Goal: Transaction & Acquisition: Purchase product/service

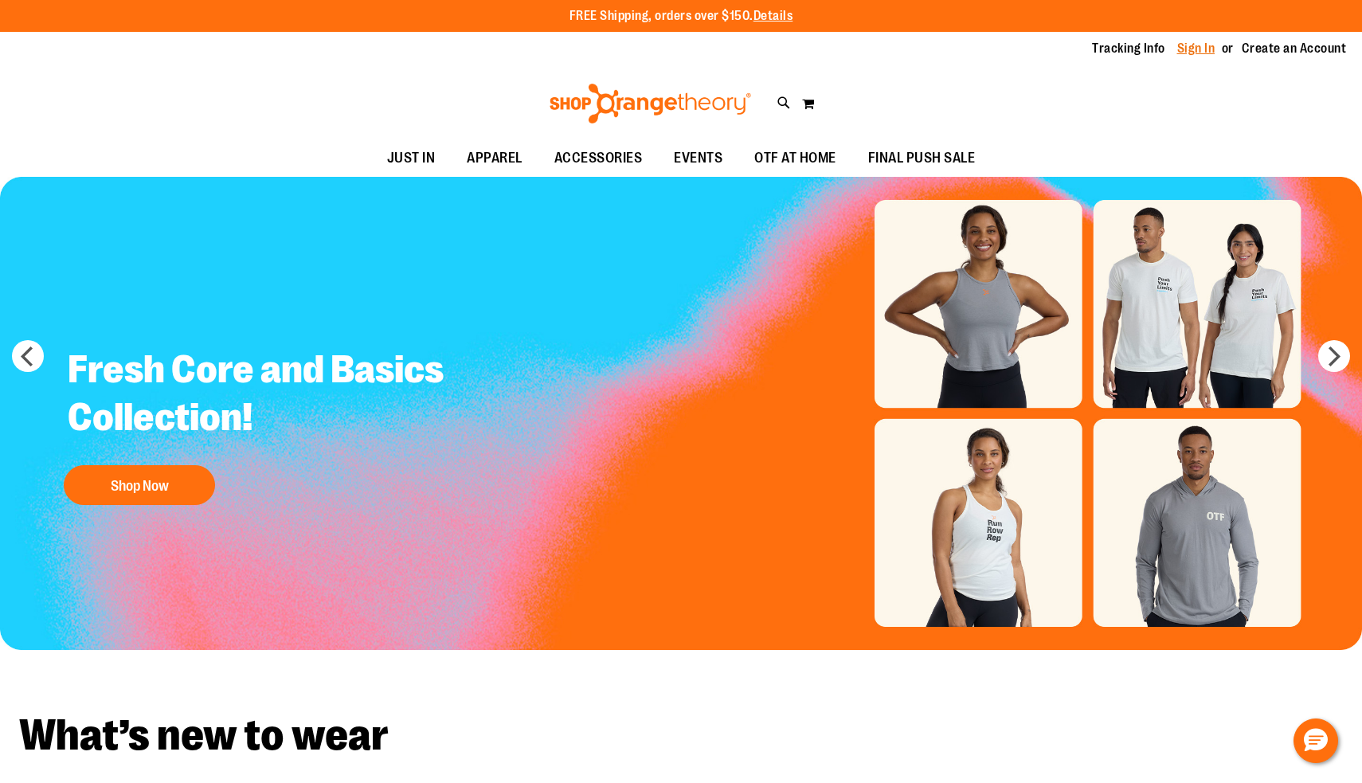
click at [1196, 53] on link "Sign In" at bounding box center [1196, 49] width 38 height 18
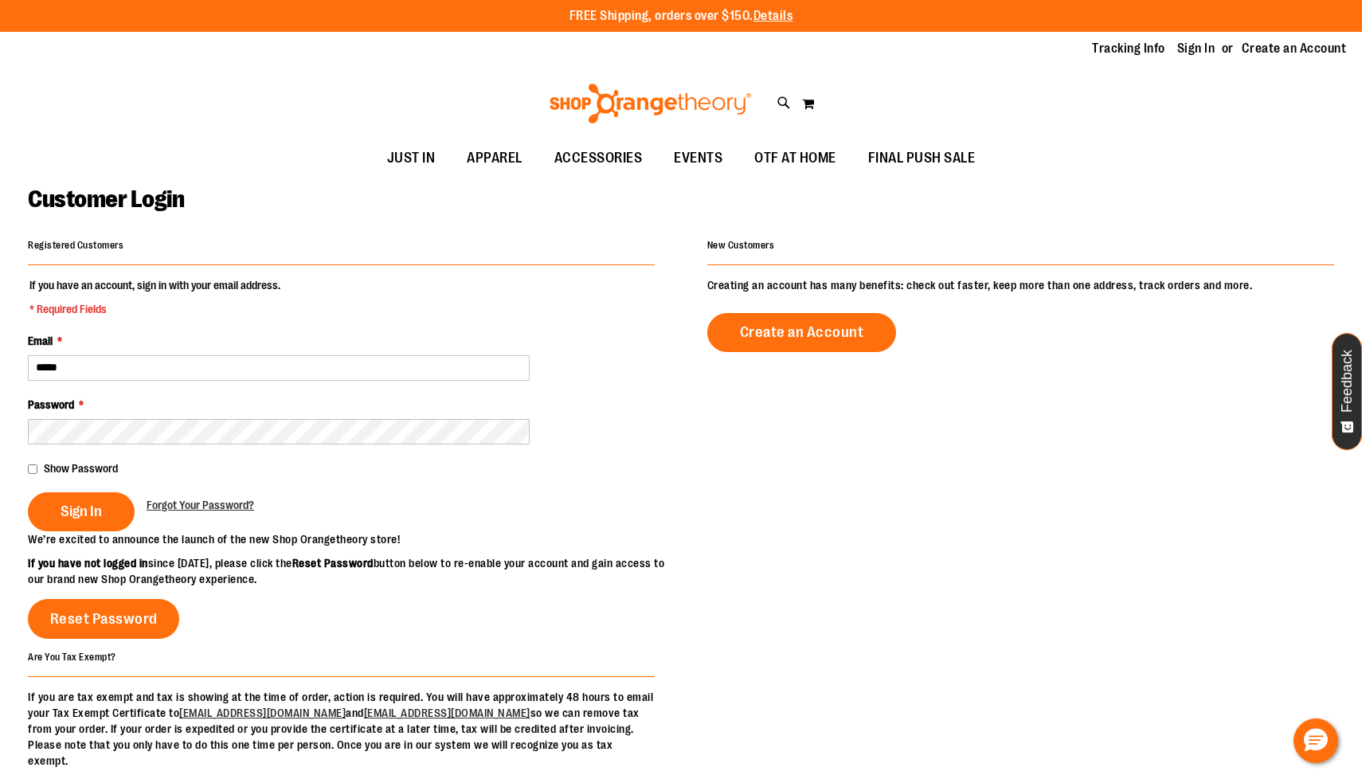
type input "******"
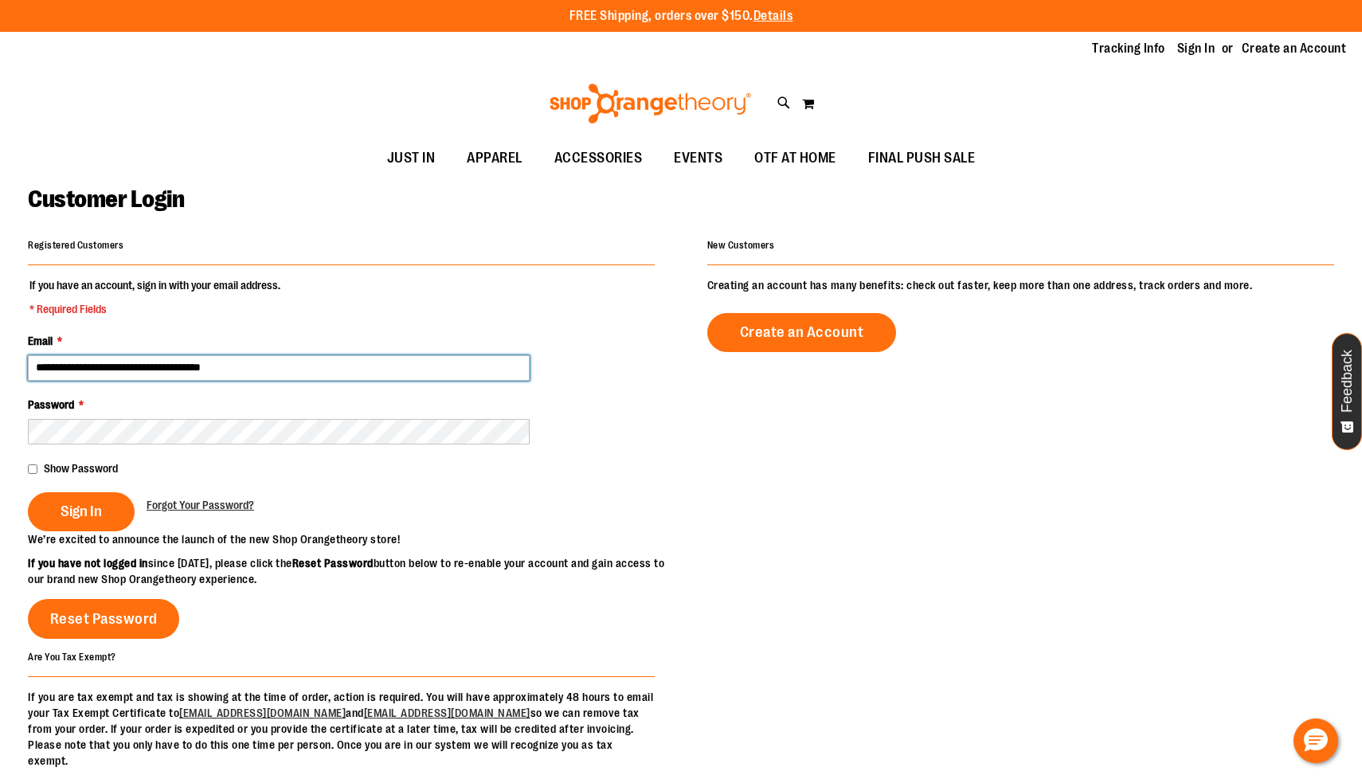
type input "**********"
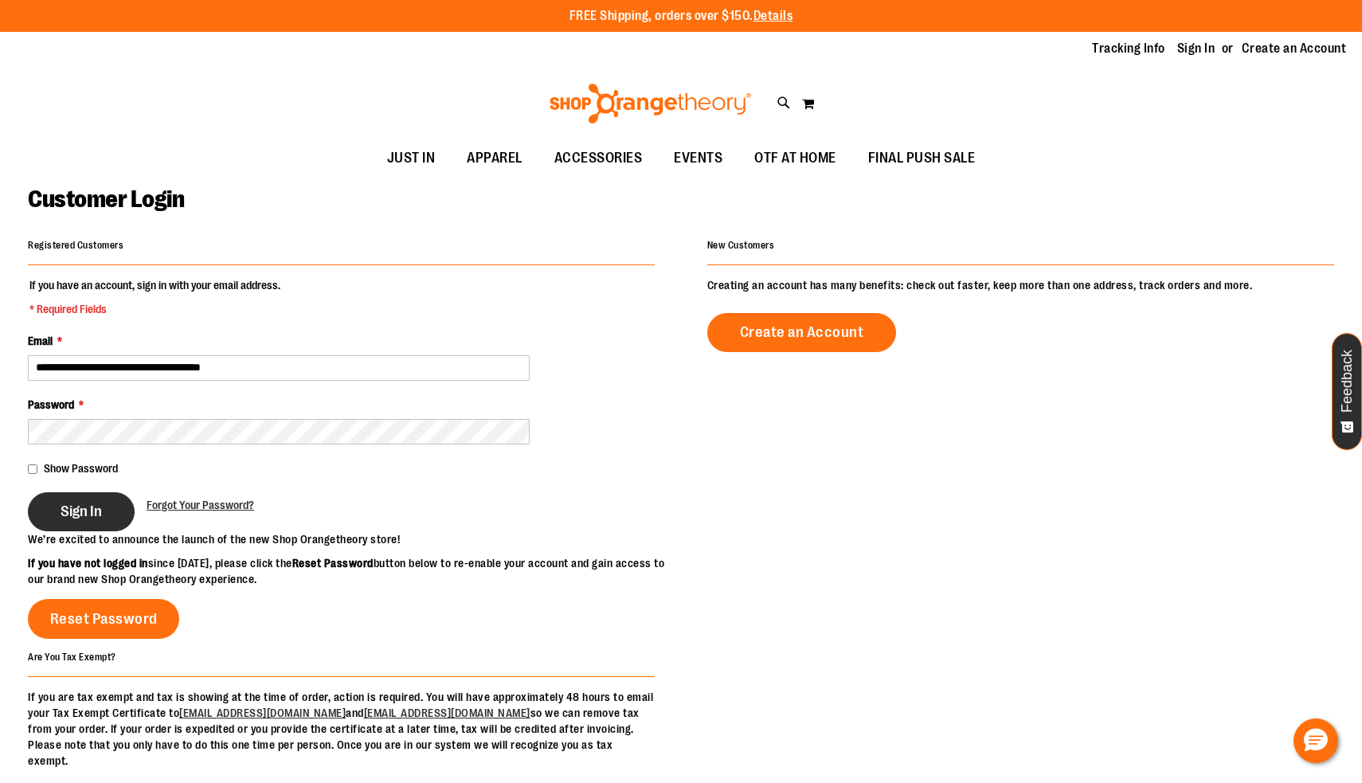
click at [75, 527] on button "Sign In" at bounding box center [81, 511] width 107 height 39
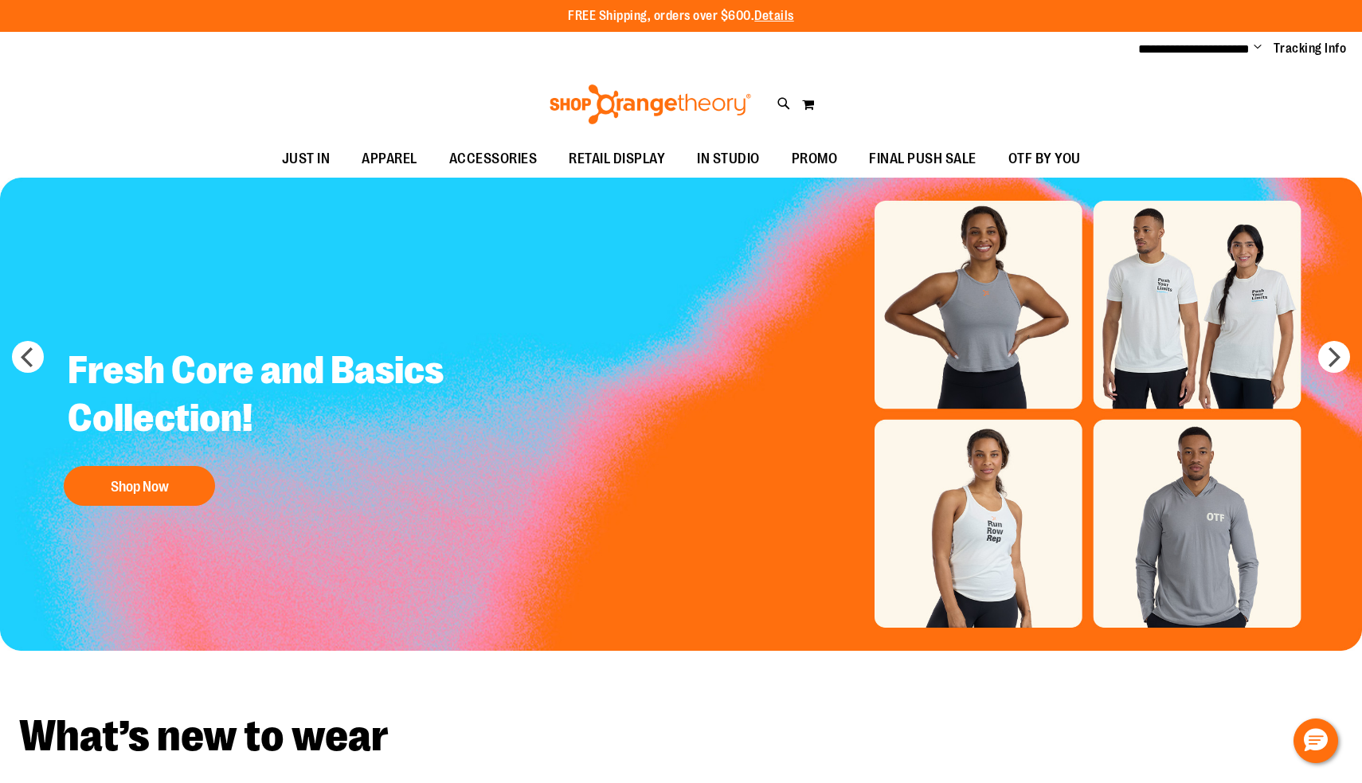
click at [776, 112] on div "Toggle Nav Search Popular Suggestions Advanced Search" at bounding box center [681, 104] width 1362 height 73
click at [781, 101] on icon at bounding box center [784, 104] width 14 height 18
type input "*********"
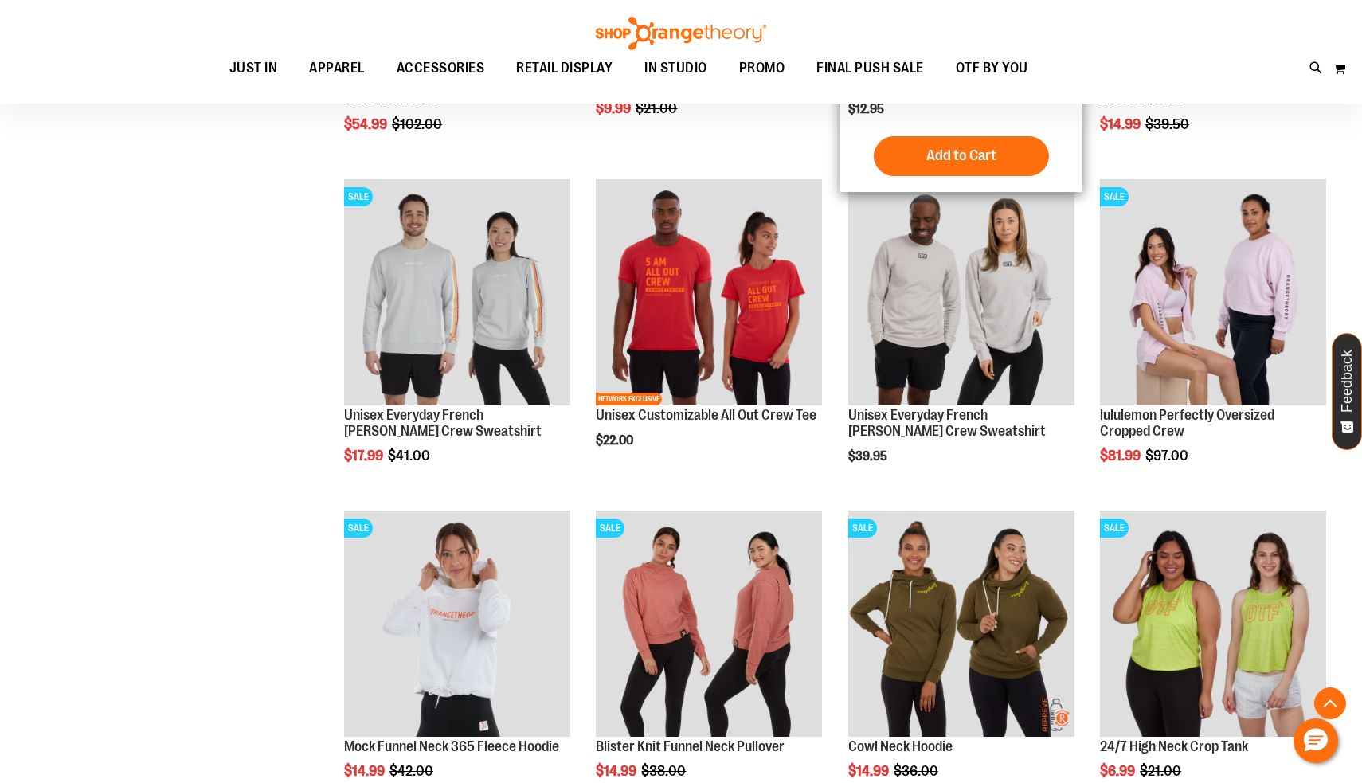
scroll to position [934, 0]
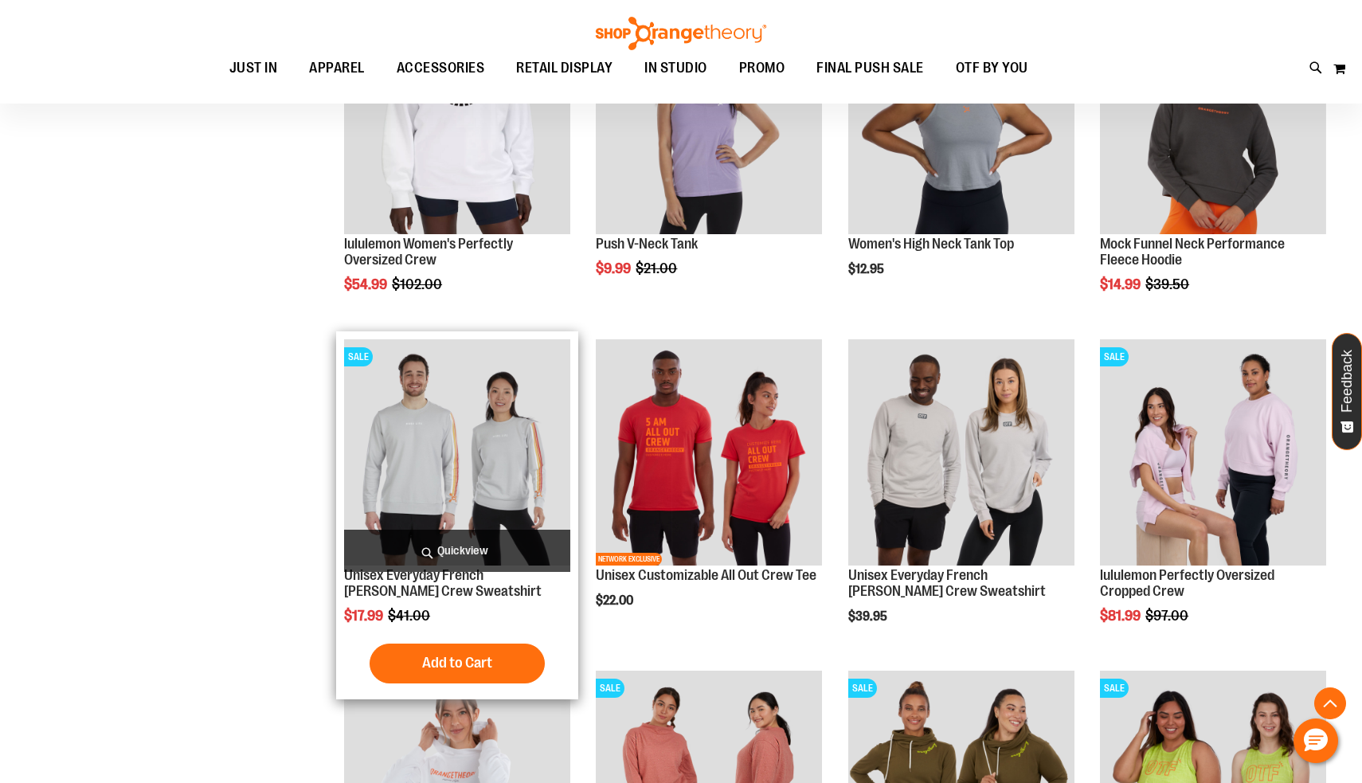
click at [480, 465] on img "product" at bounding box center [457, 452] width 226 height 226
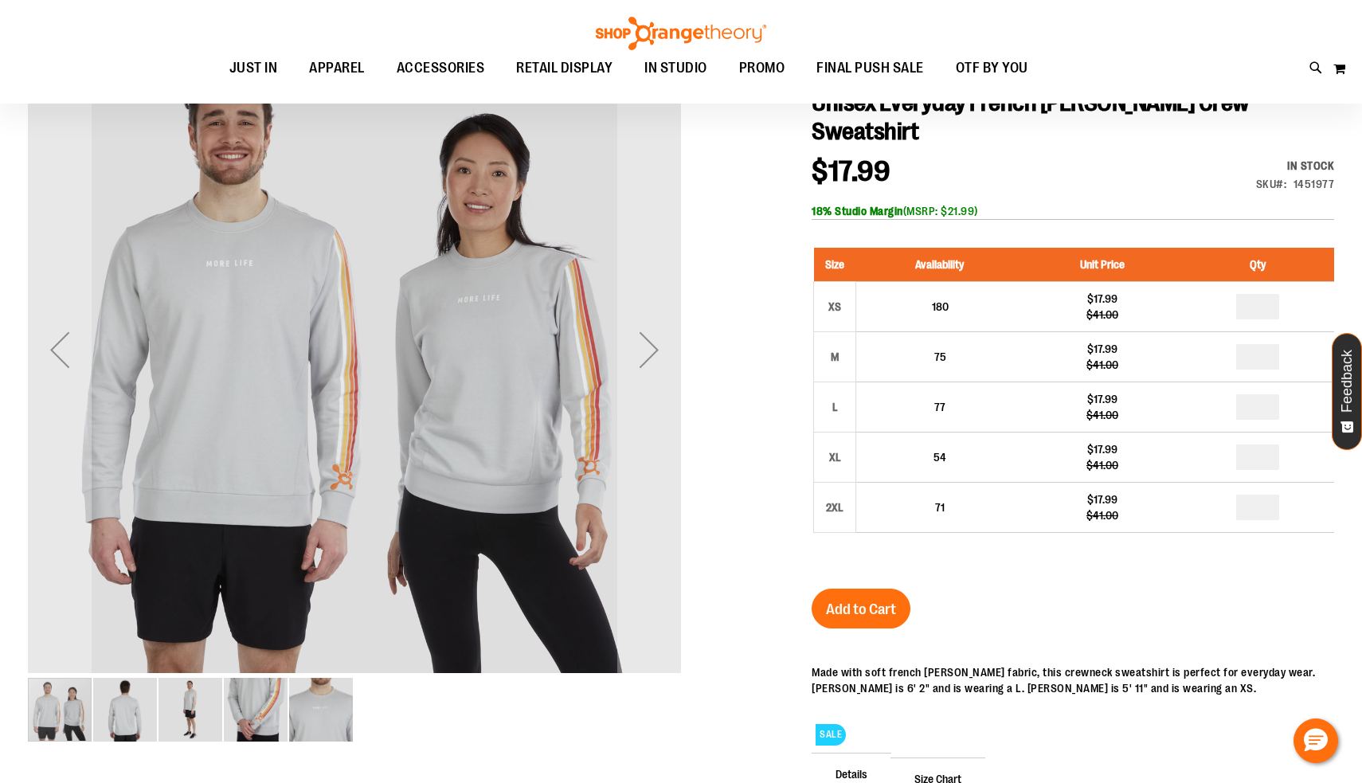
scroll to position [199, 0]
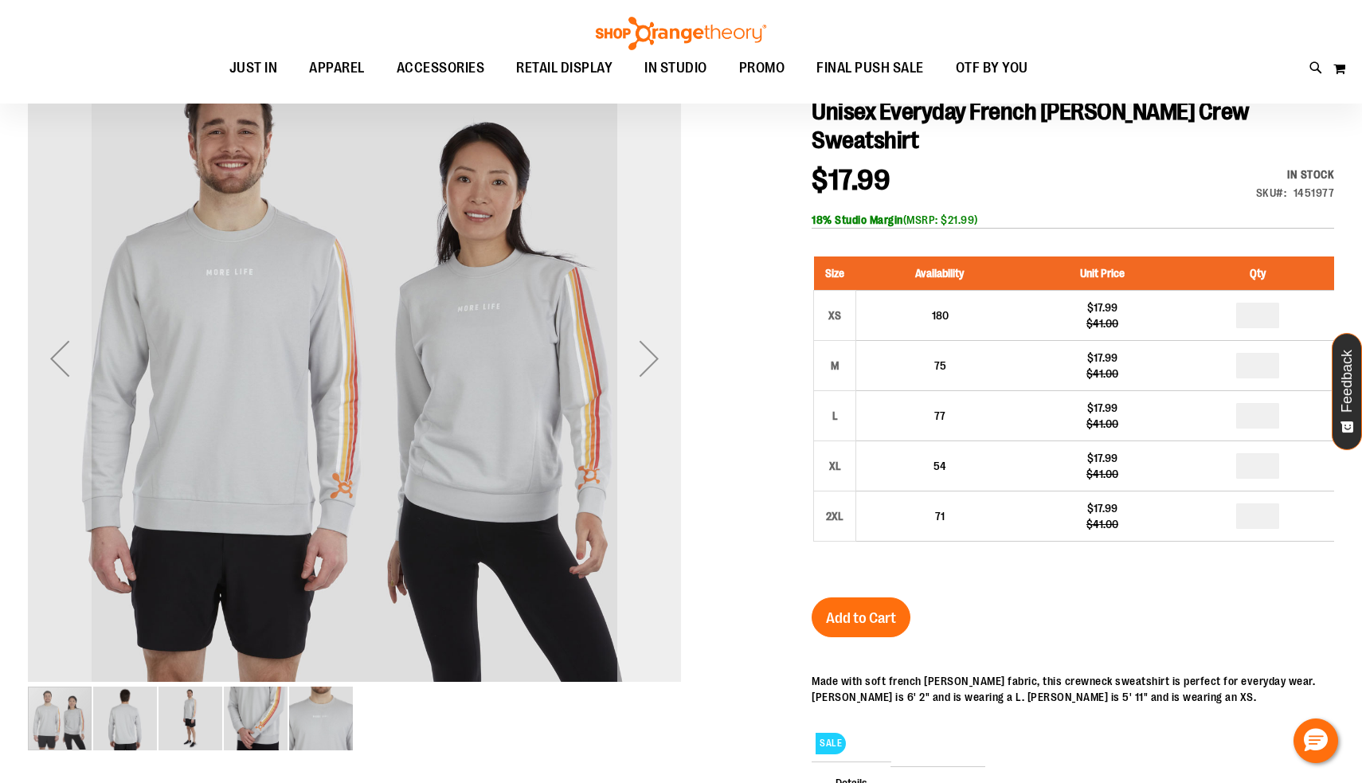
click at [644, 362] on div "Next" at bounding box center [649, 359] width 64 height 64
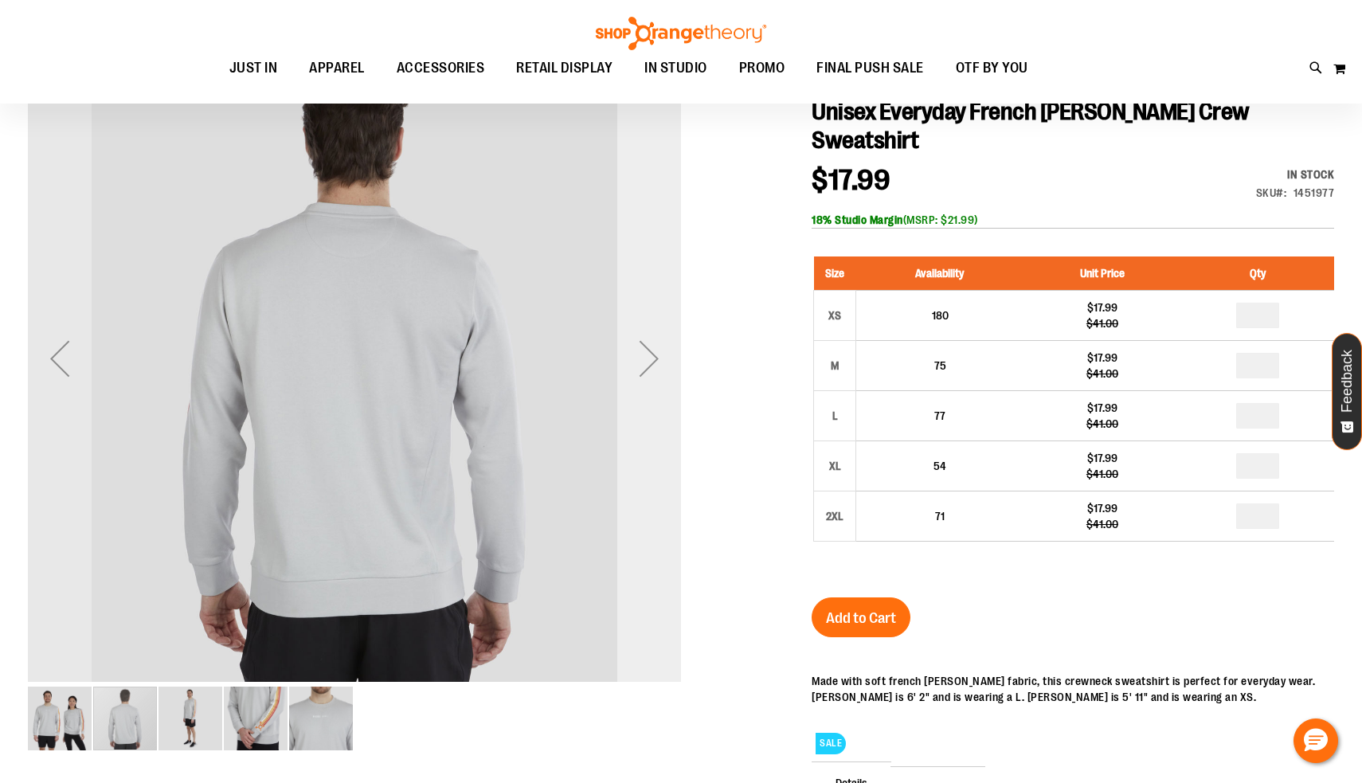
click at [644, 362] on div "Next" at bounding box center [649, 359] width 64 height 64
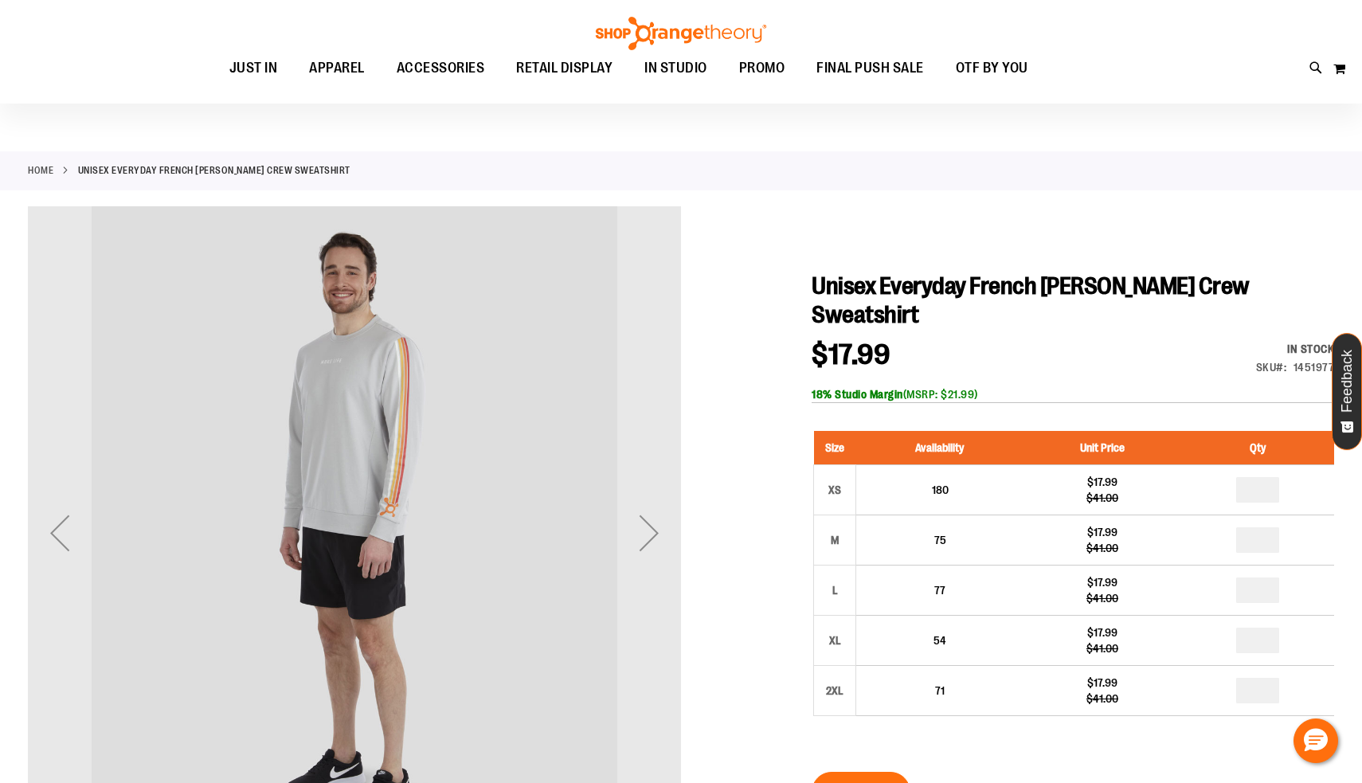
scroll to position [12, 0]
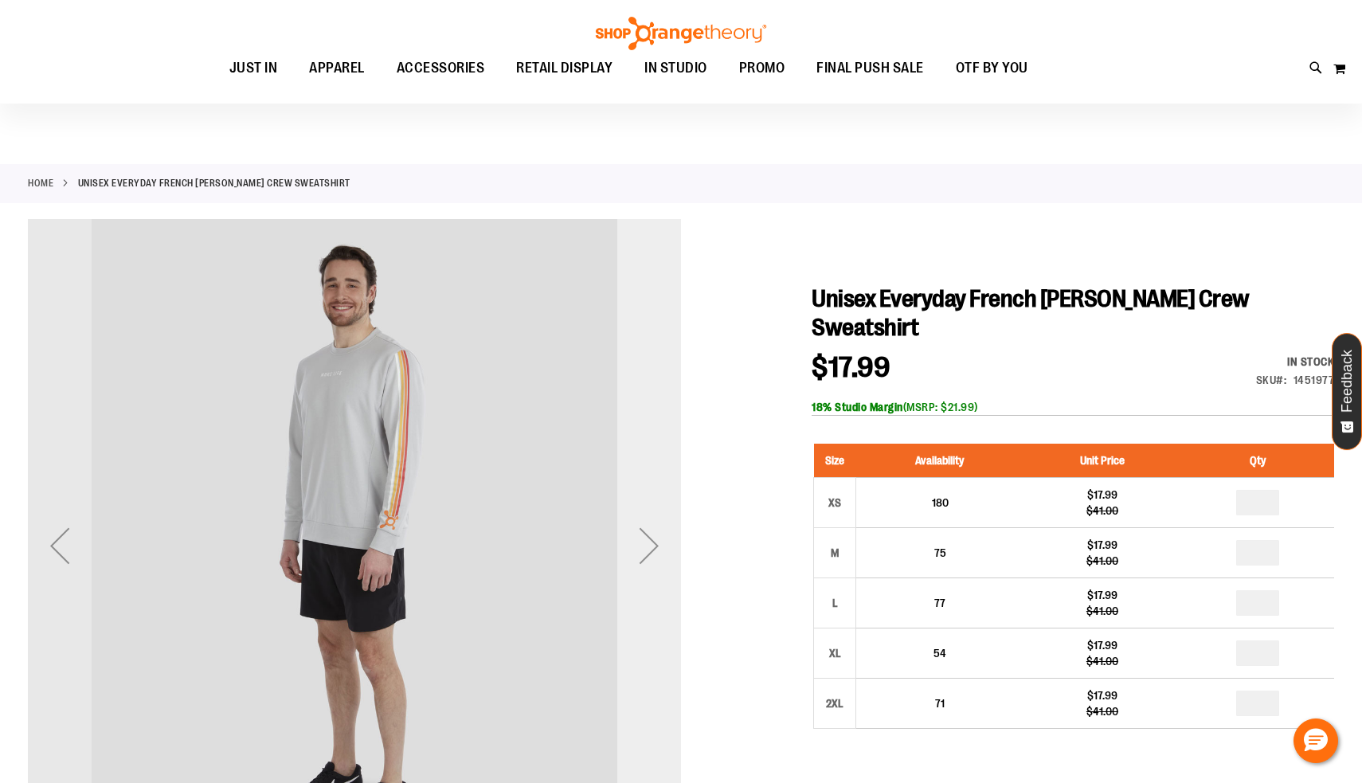
click at [660, 542] on div "Next" at bounding box center [649, 546] width 64 height 64
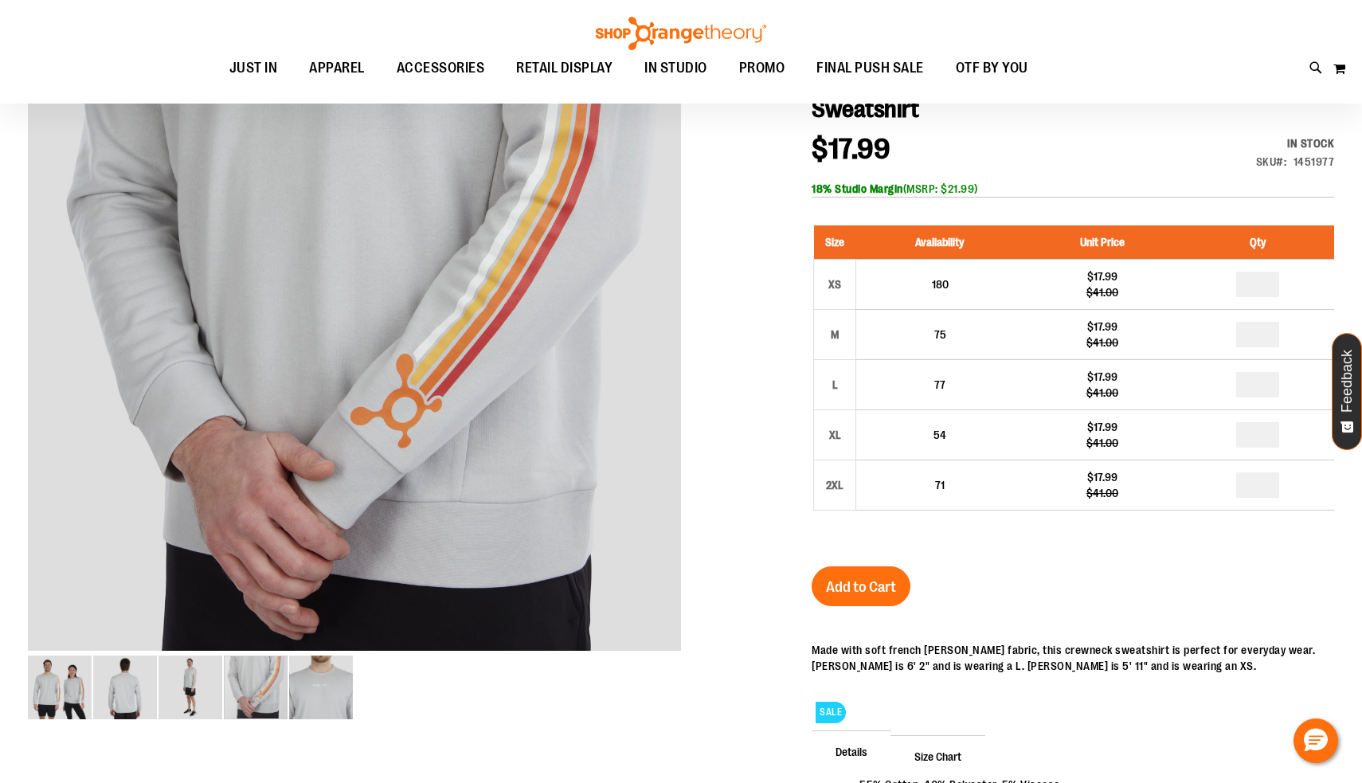
scroll to position [233, 0]
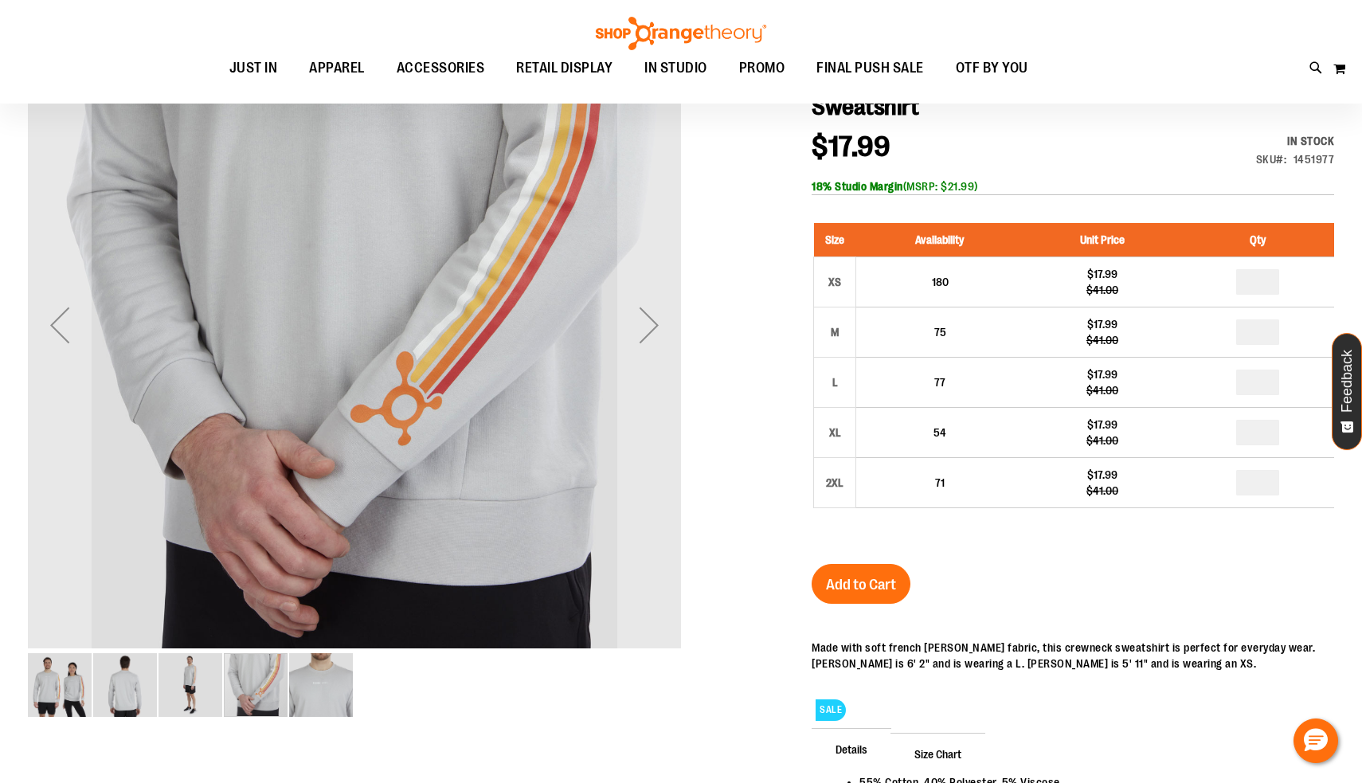
click at [48, 686] on img "image 1 of 5" at bounding box center [60, 685] width 64 height 64
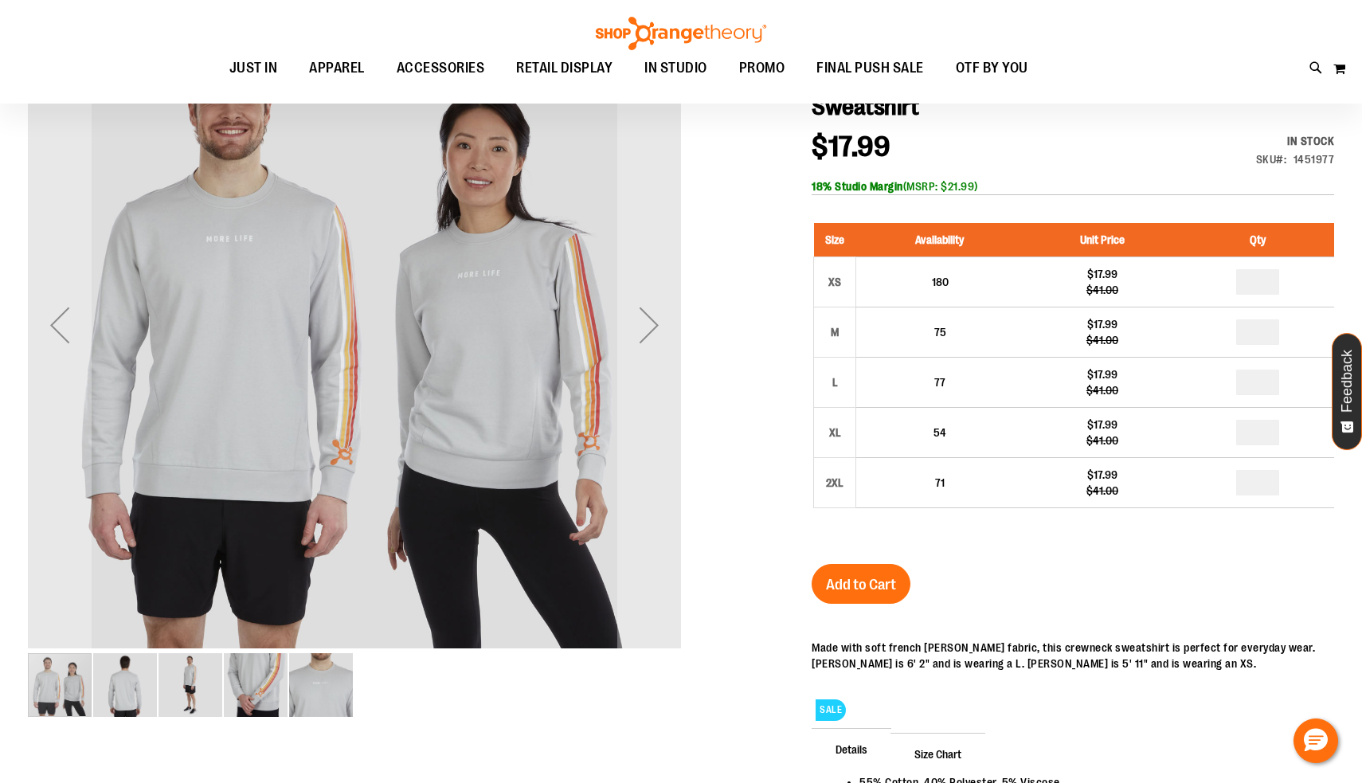
click at [122, 682] on img "image 2 of 5" at bounding box center [125, 685] width 64 height 64
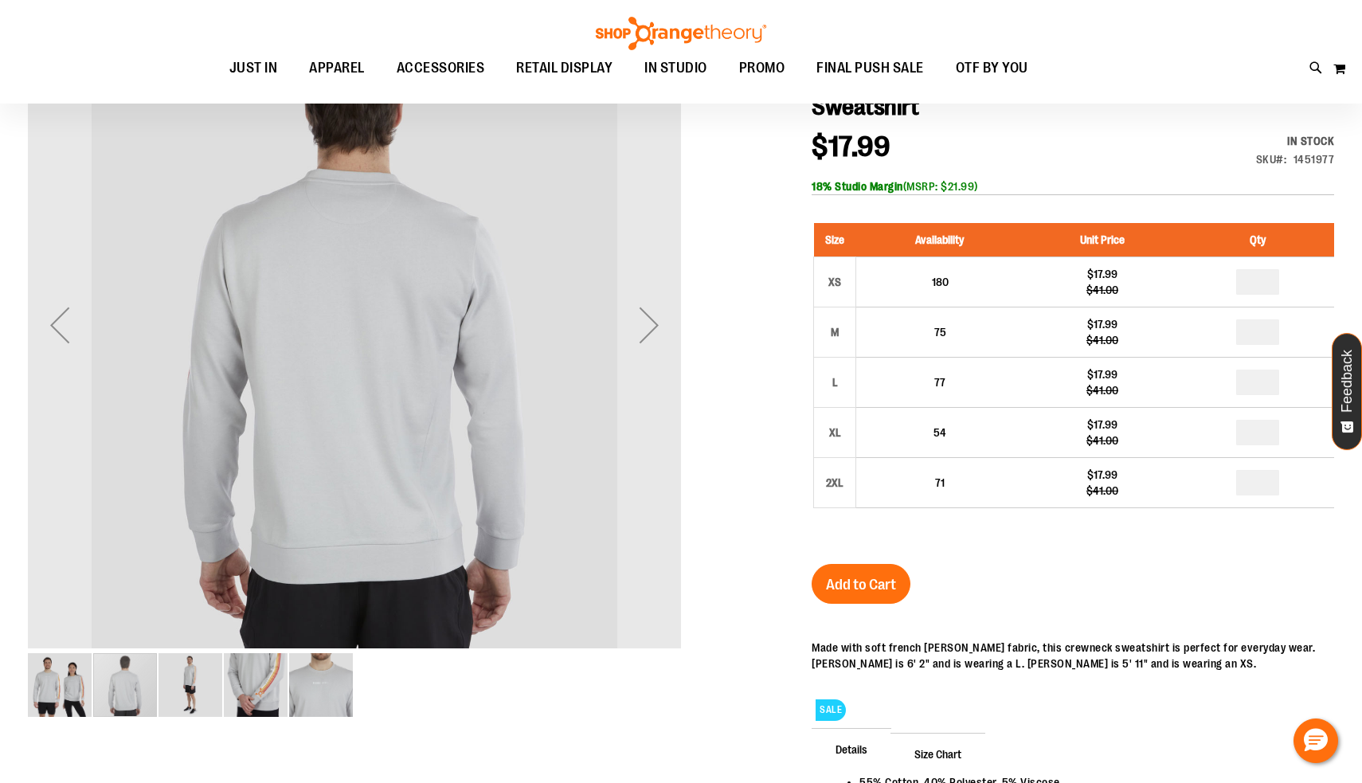
click at [177, 683] on img "image 3 of 5" at bounding box center [191, 685] width 64 height 64
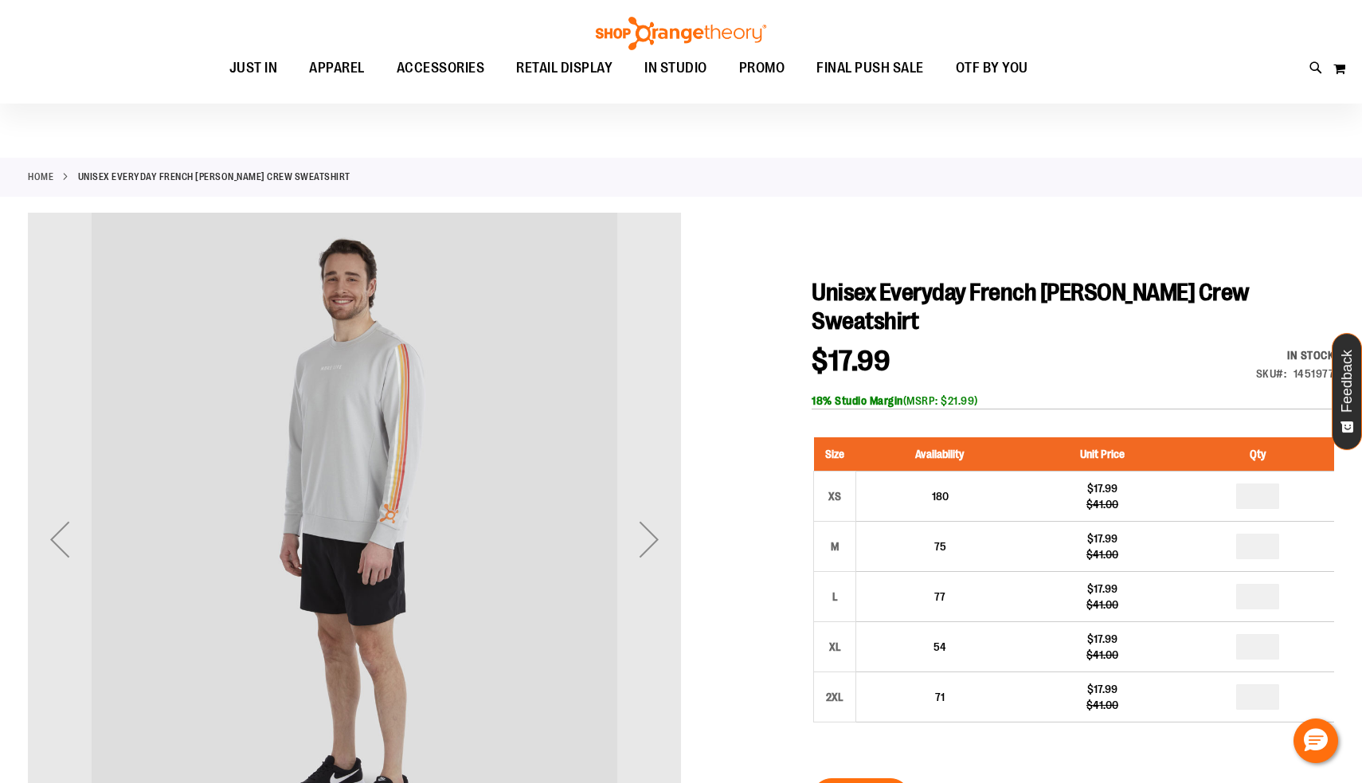
scroll to position [6, 0]
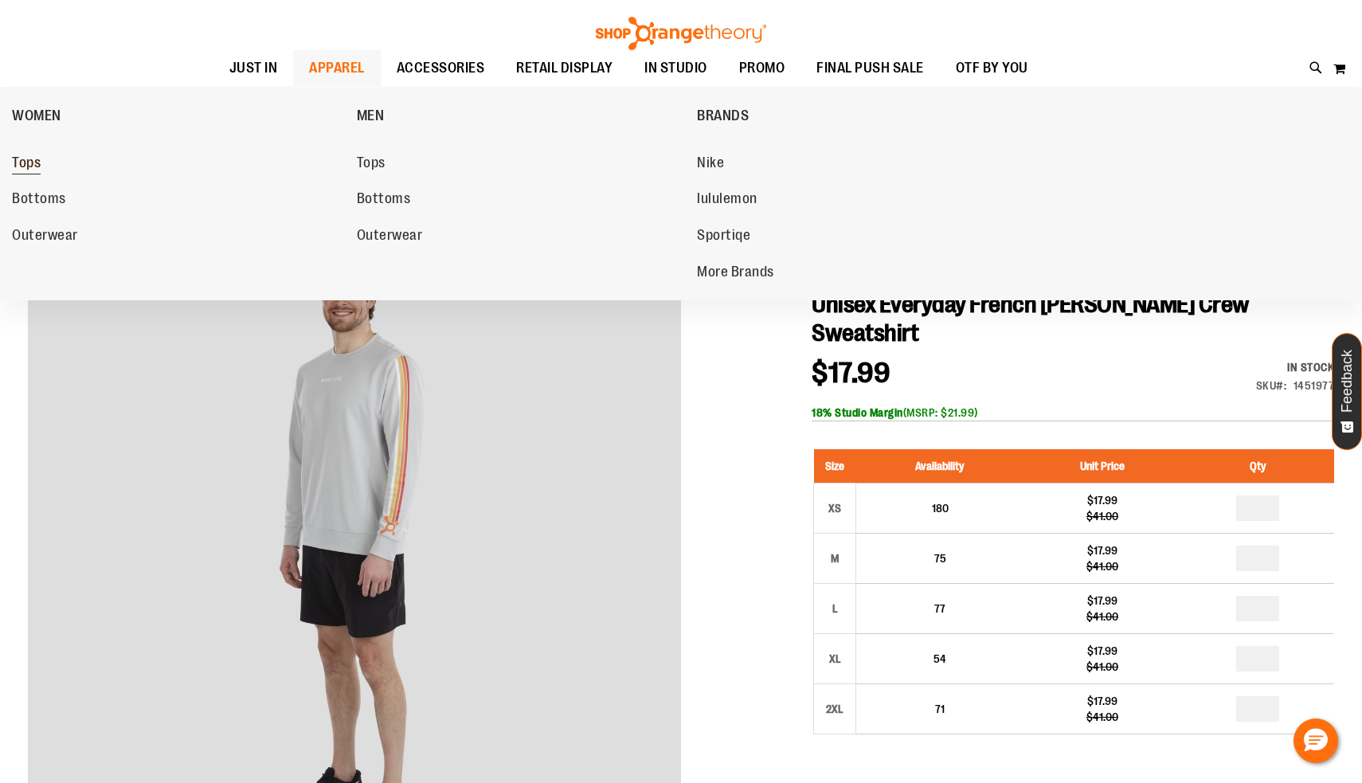
click at [54, 167] on link "Tops" at bounding box center [176, 163] width 329 height 29
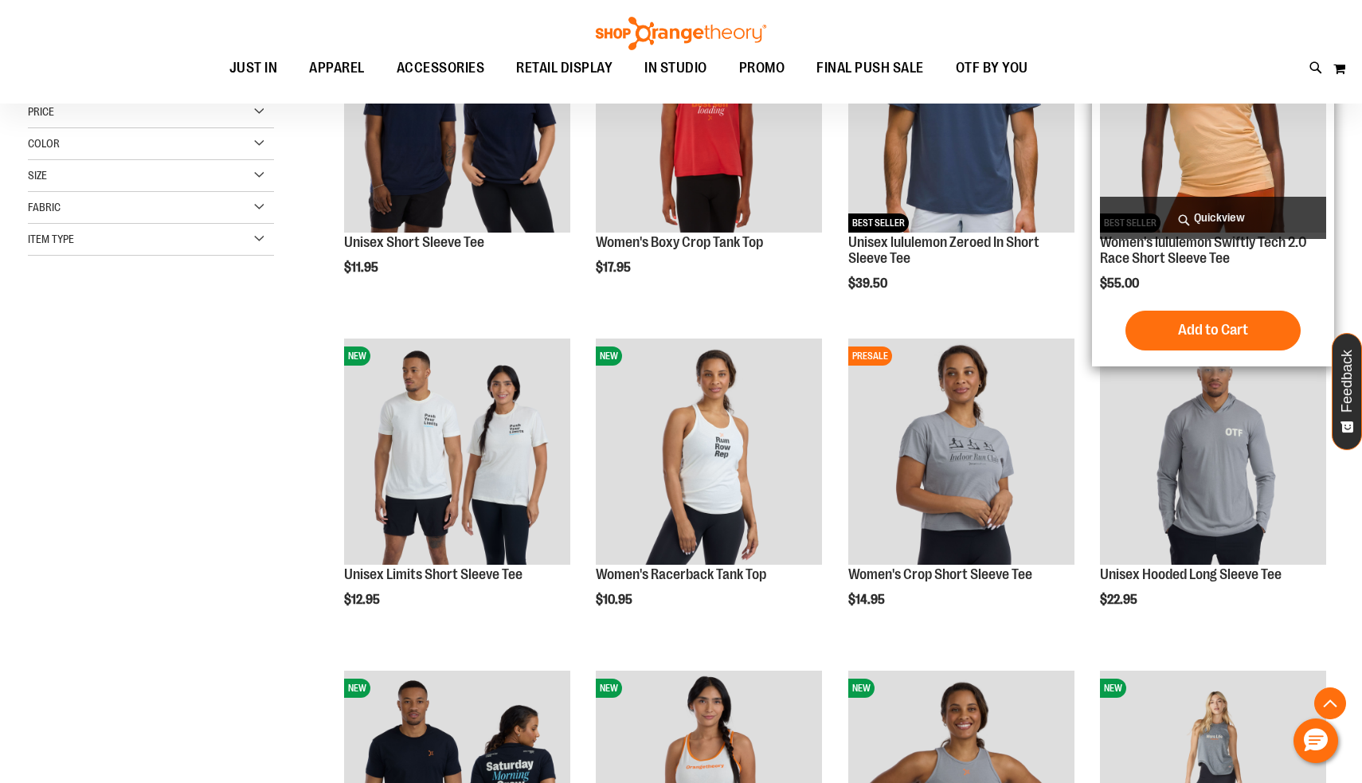
scroll to position [347, 0]
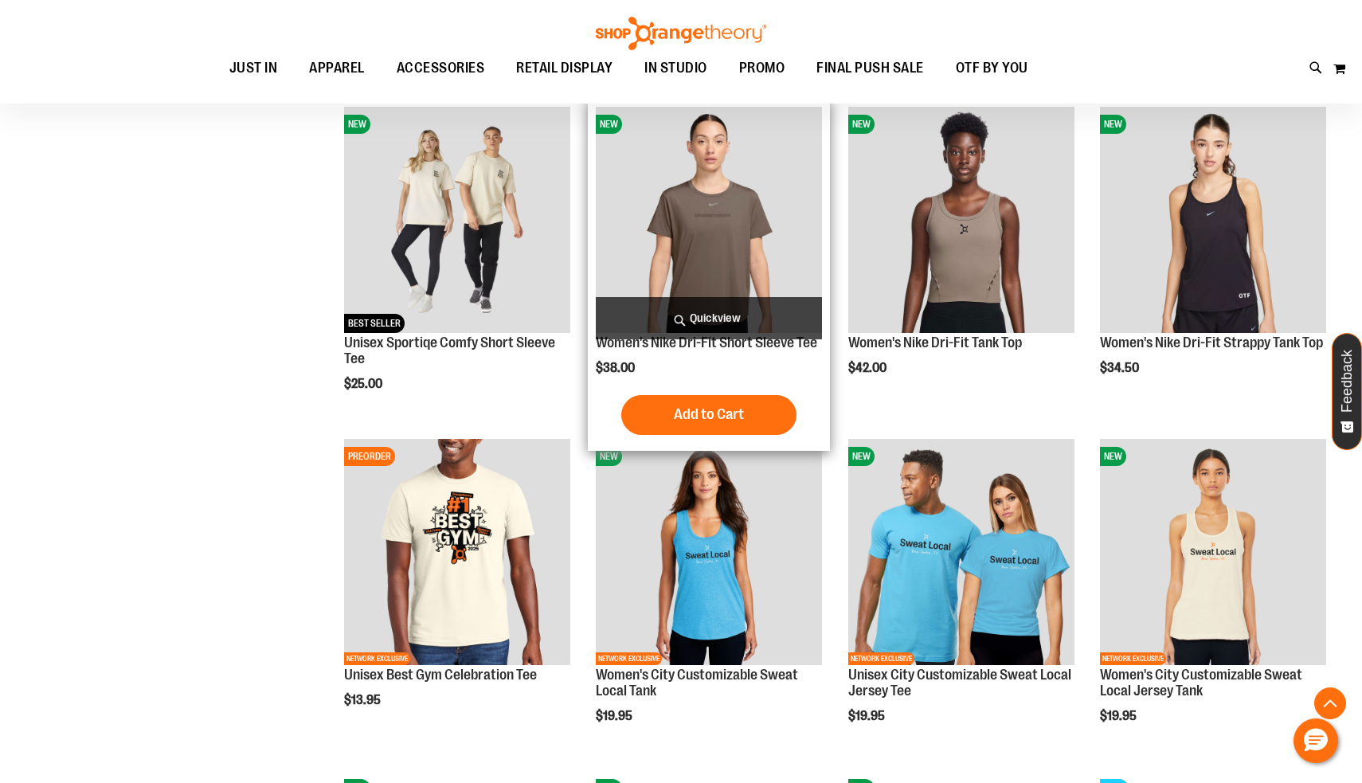
scroll to position [1220, 0]
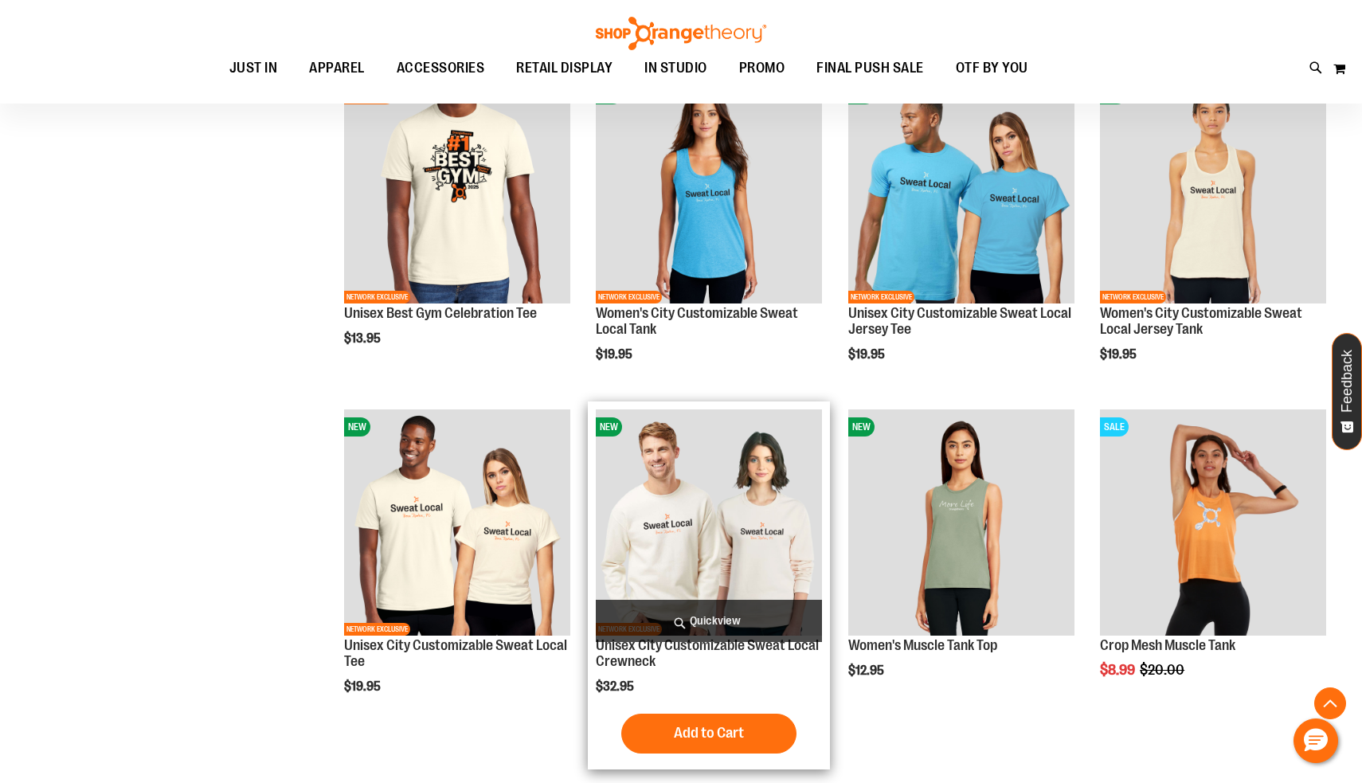
scroll to position [1487, 0]
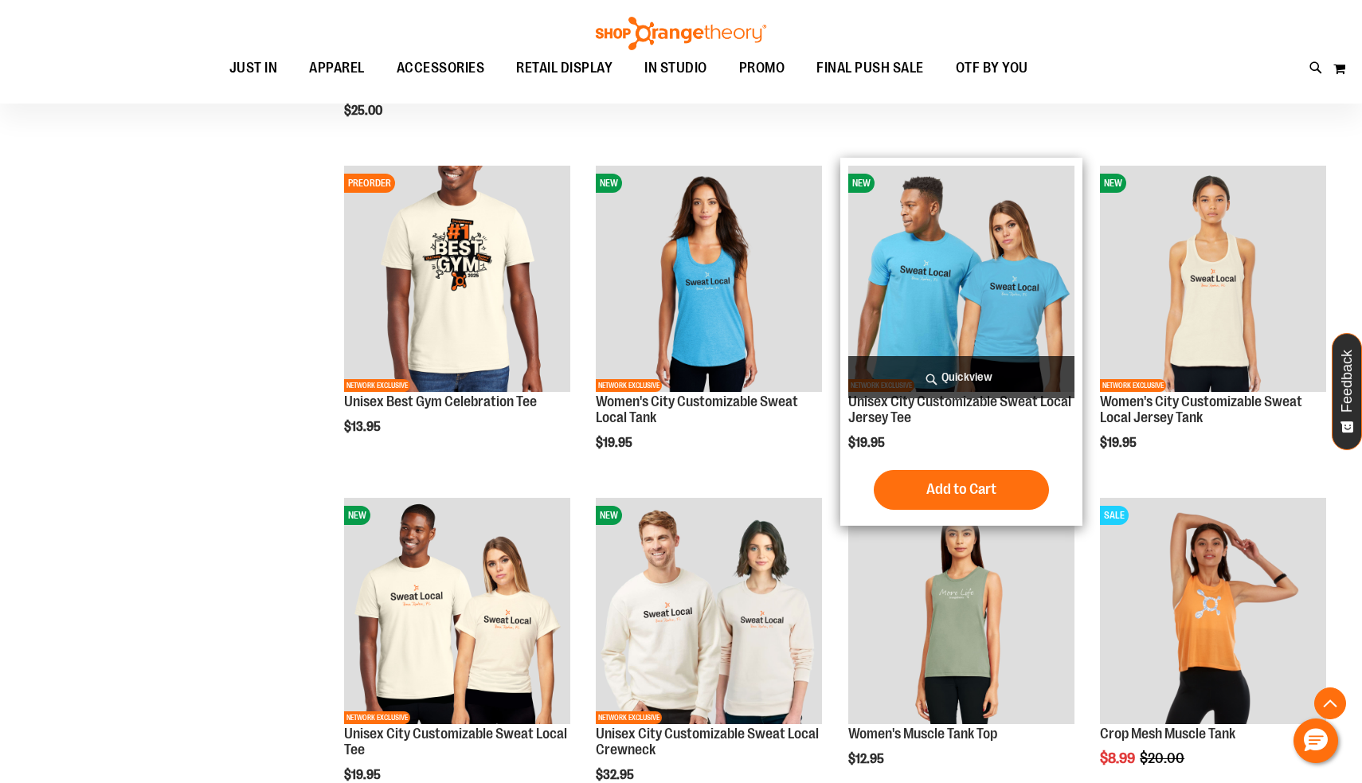
click at [976, 295] on img "product" at bounding box center [961, 279] width 226 height 226
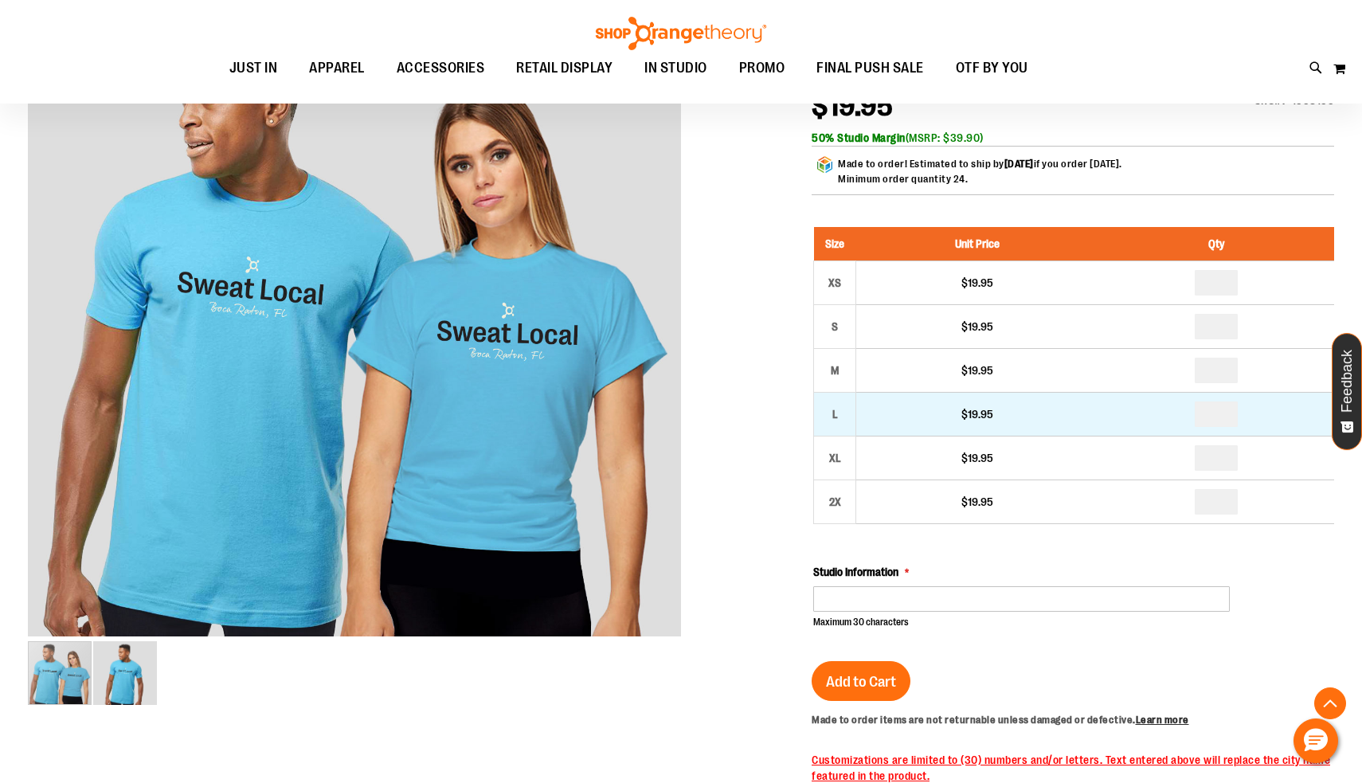
scroll to position [212, 0]
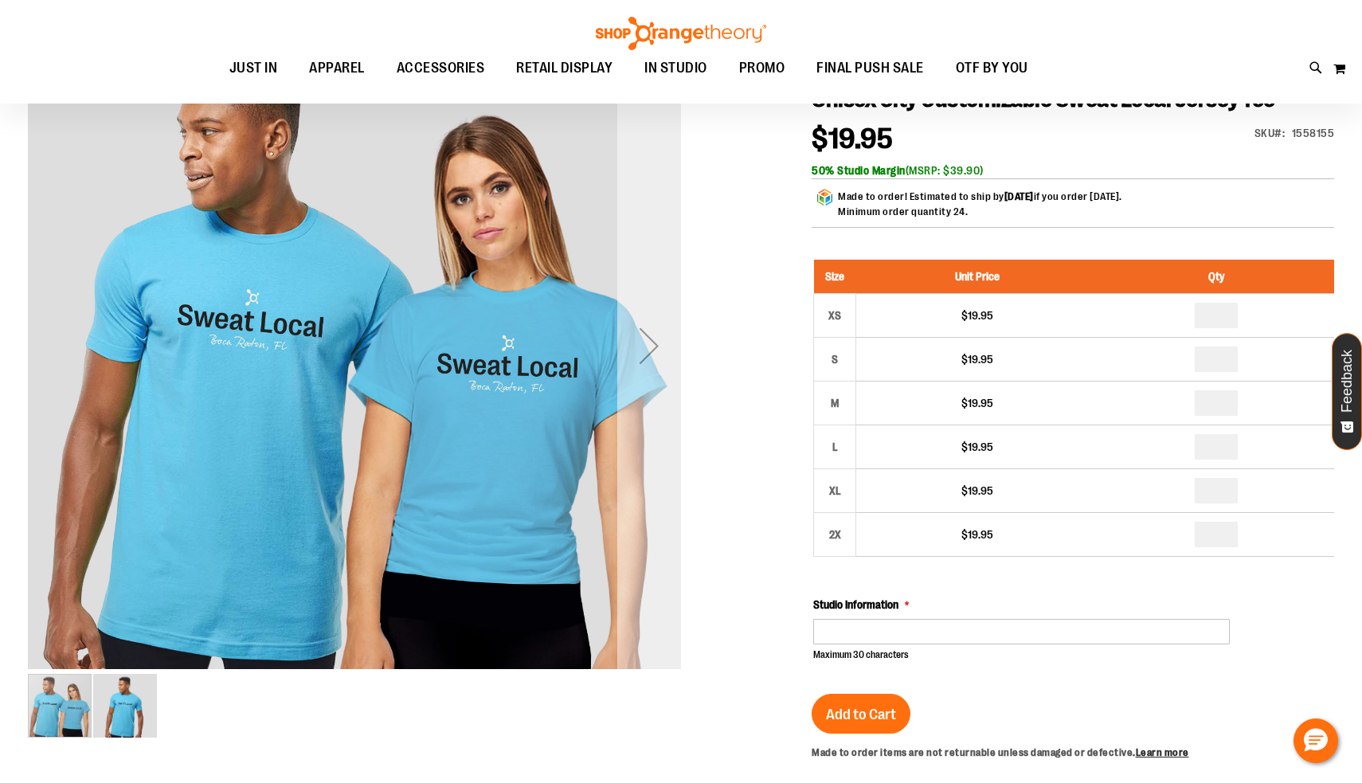
click at [652, 367] on div "Next" at bounding box center [649, 346] width 64 height 64
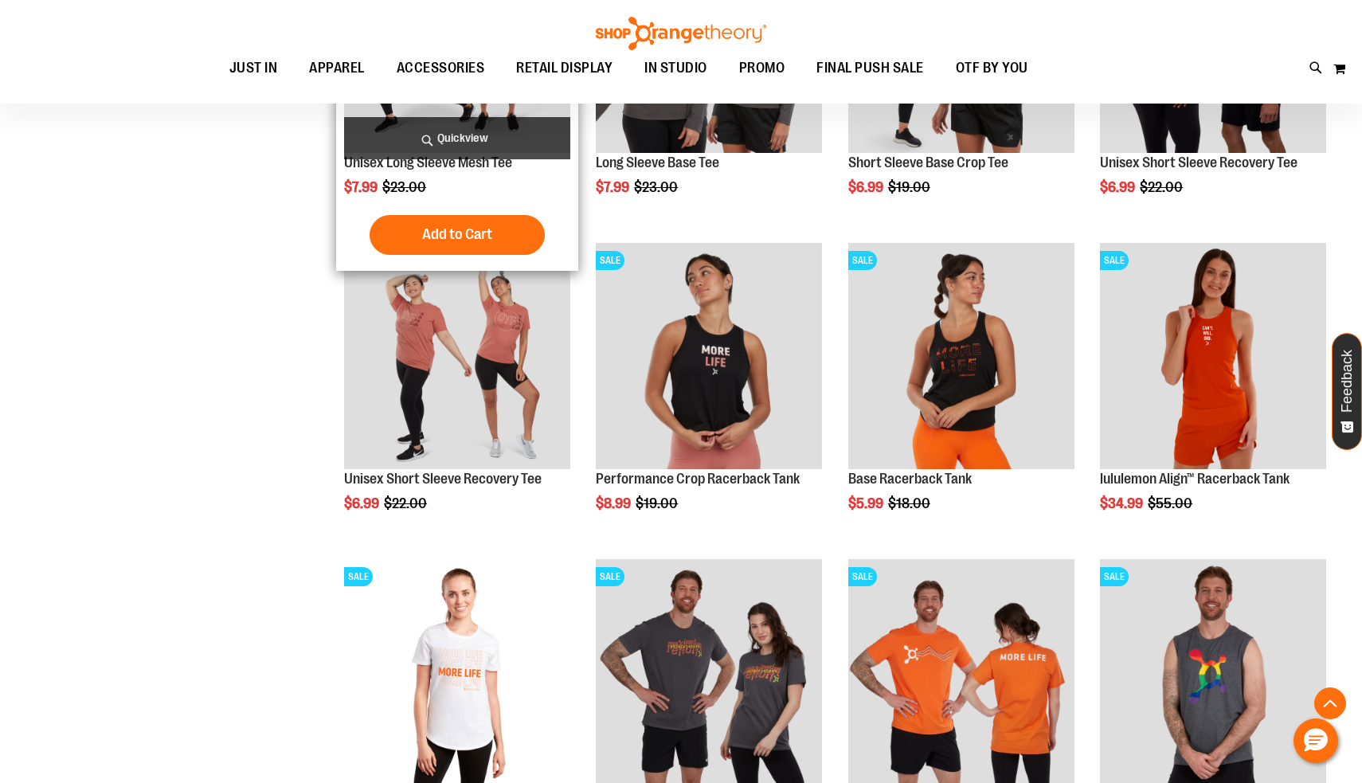
scroll to position [1358, 0]
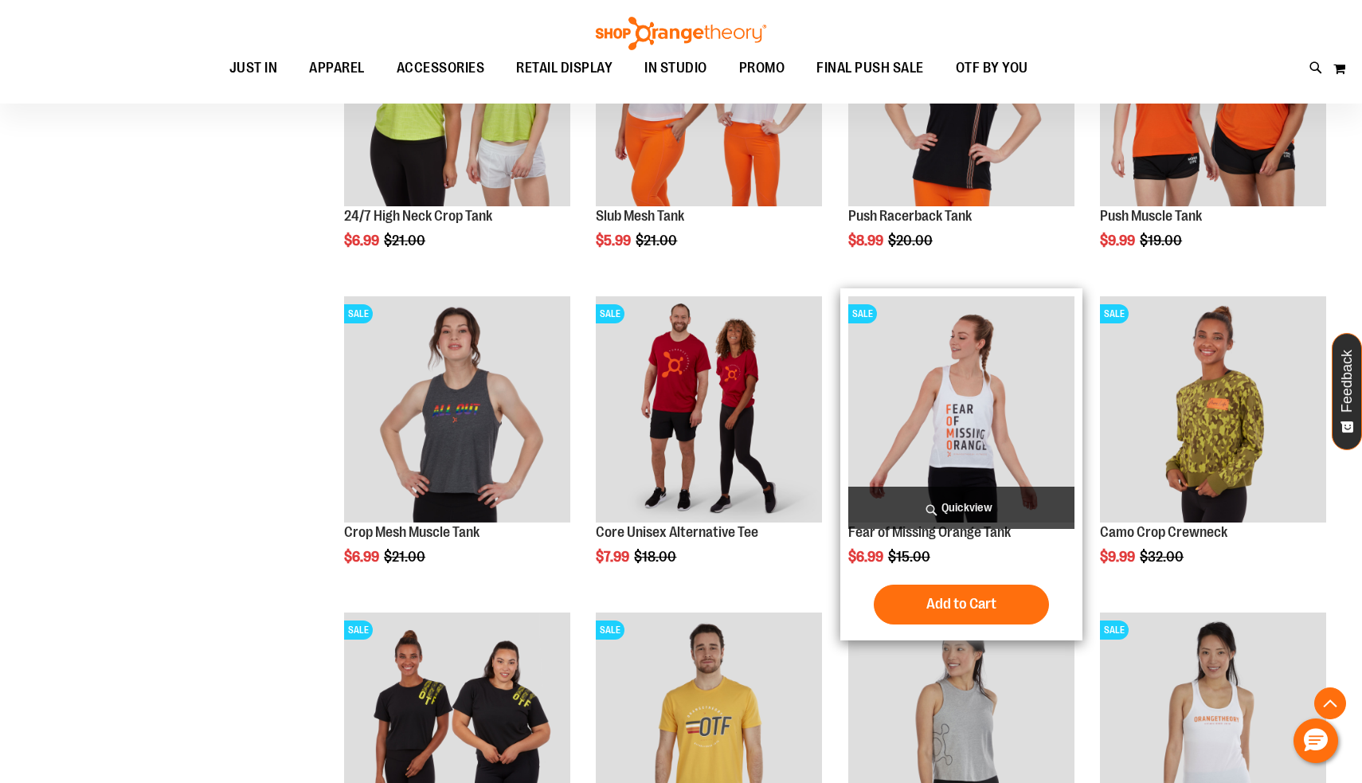
scroll to position [2379, 0]
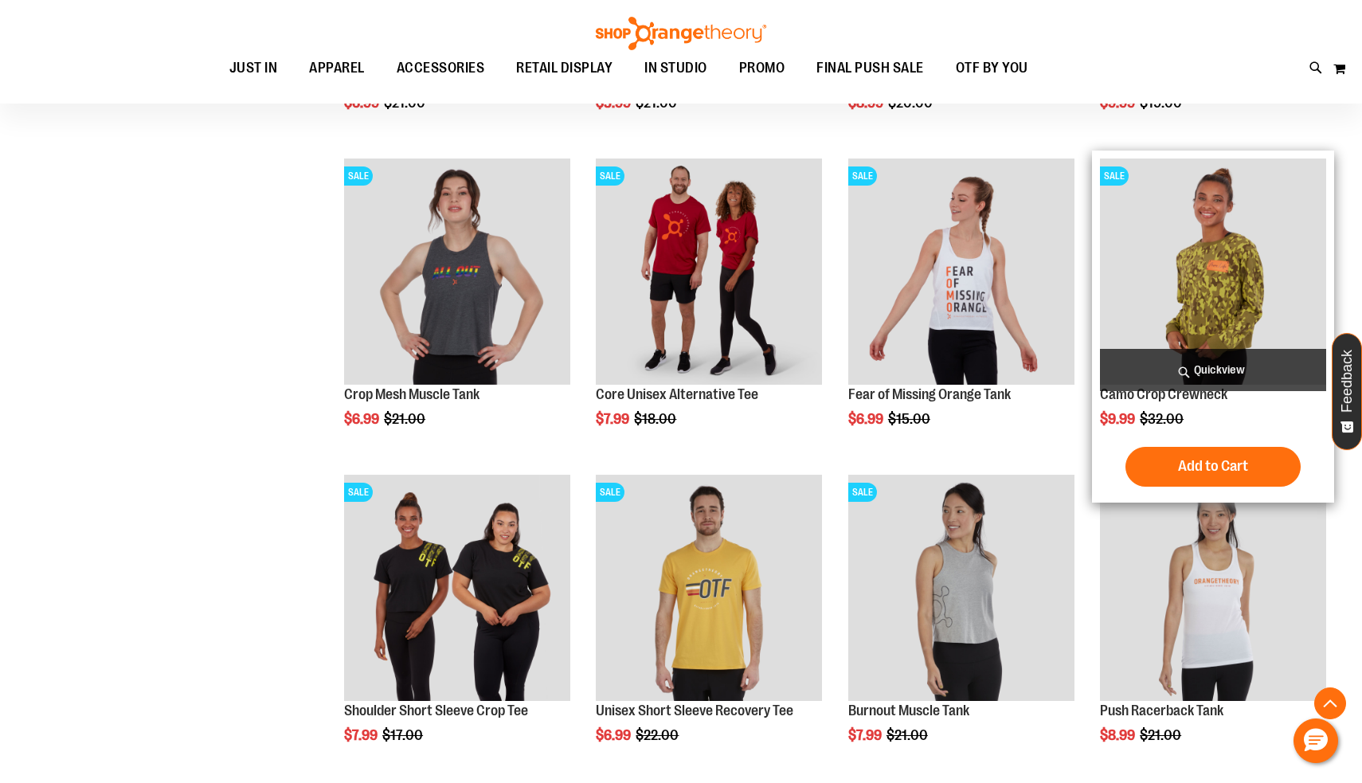
click at [1201, 292] on img "product" at bounding box center [1213, 272] width 226 height 226
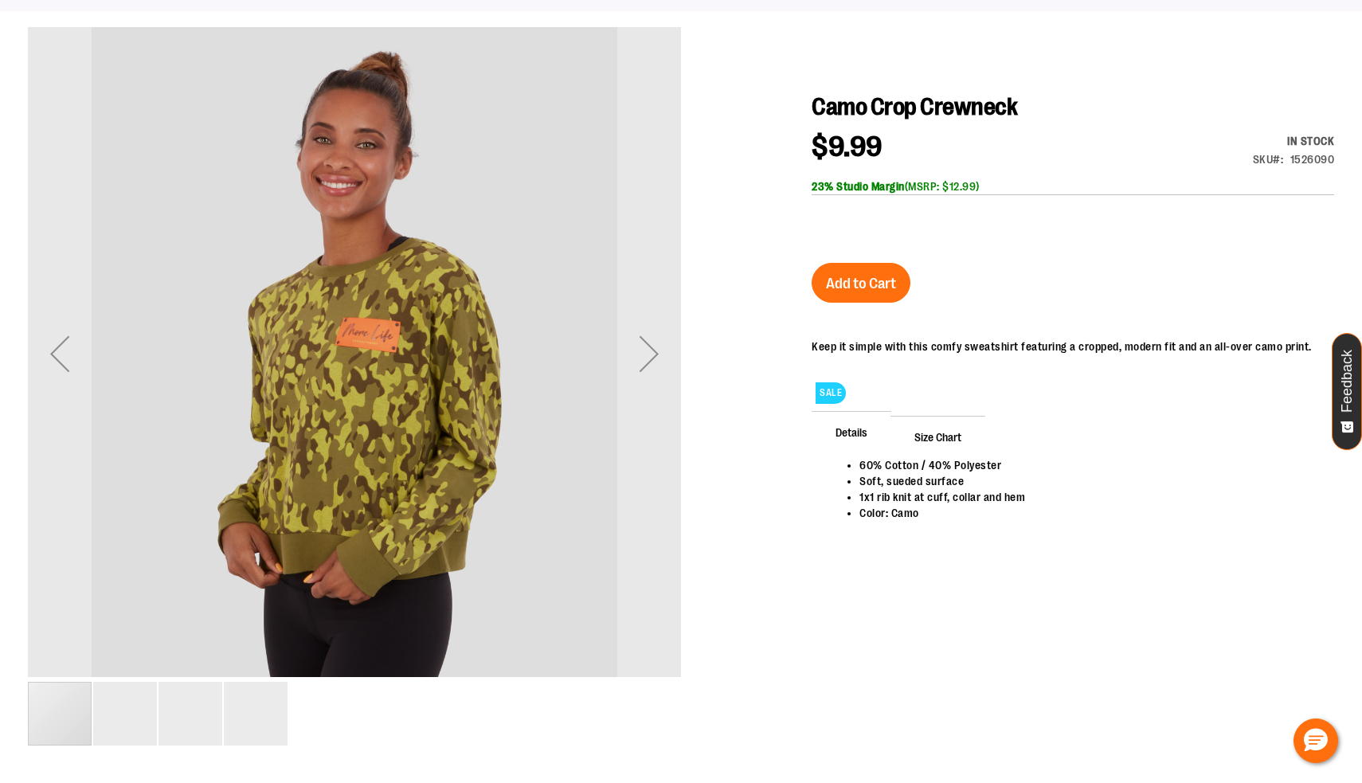
scroll to position [206, 0]
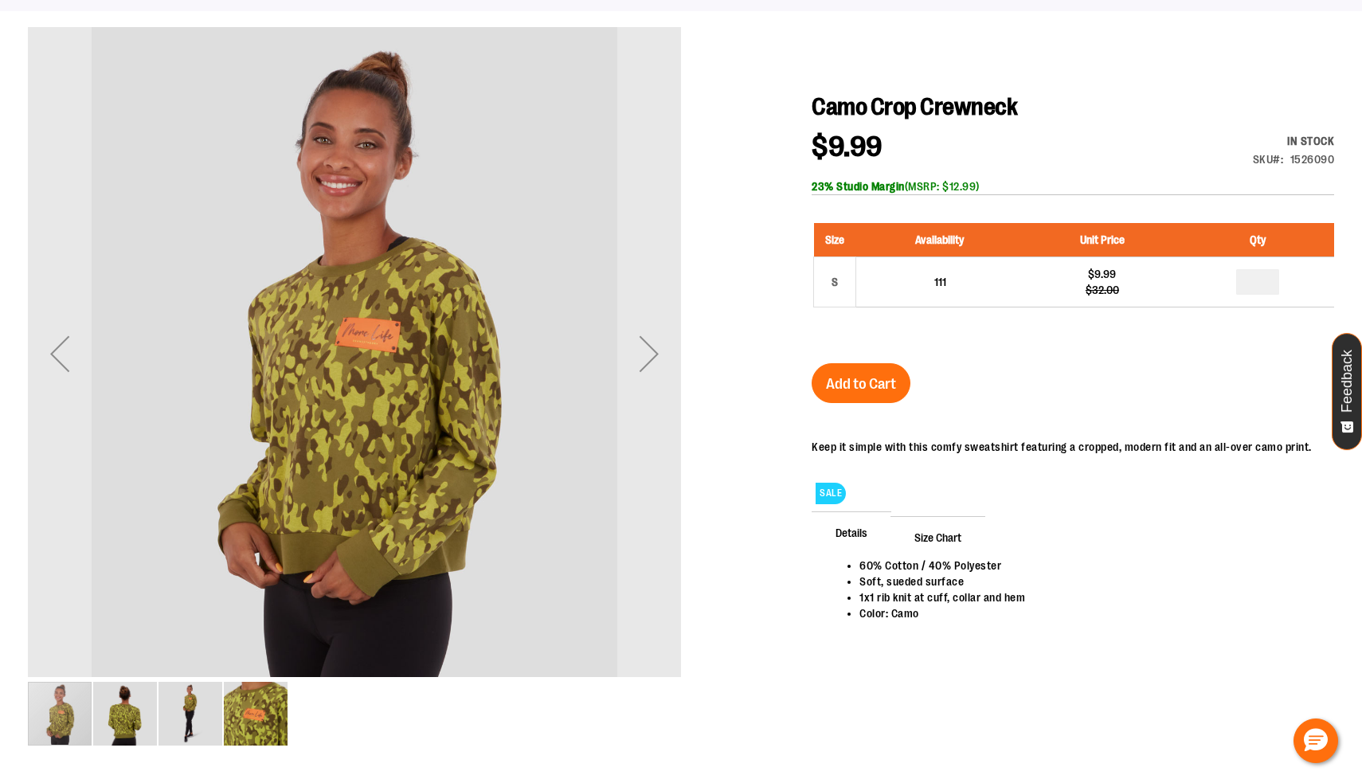
click at [270, 695] on img "image 4 of 4" at bounding box center [256, 714] width 64 height 64
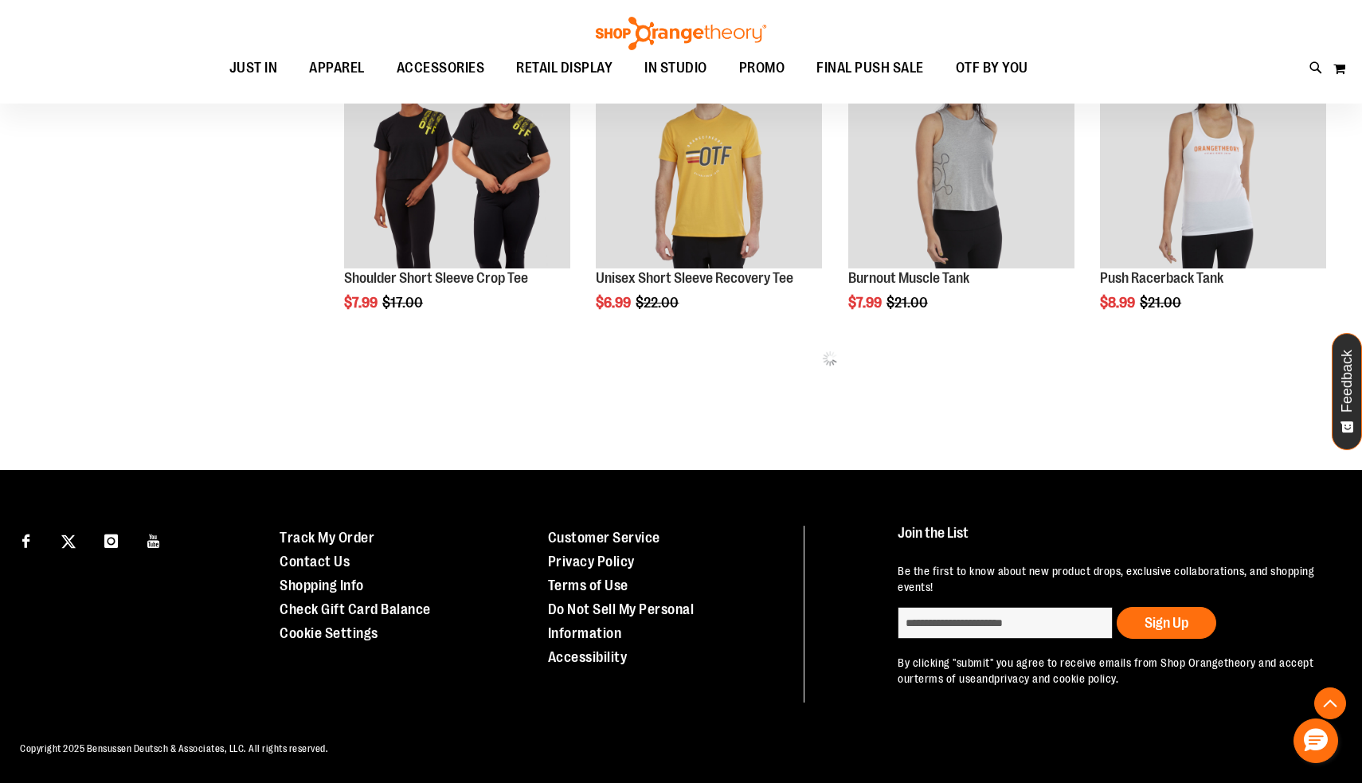
scroll to position [745, 0]
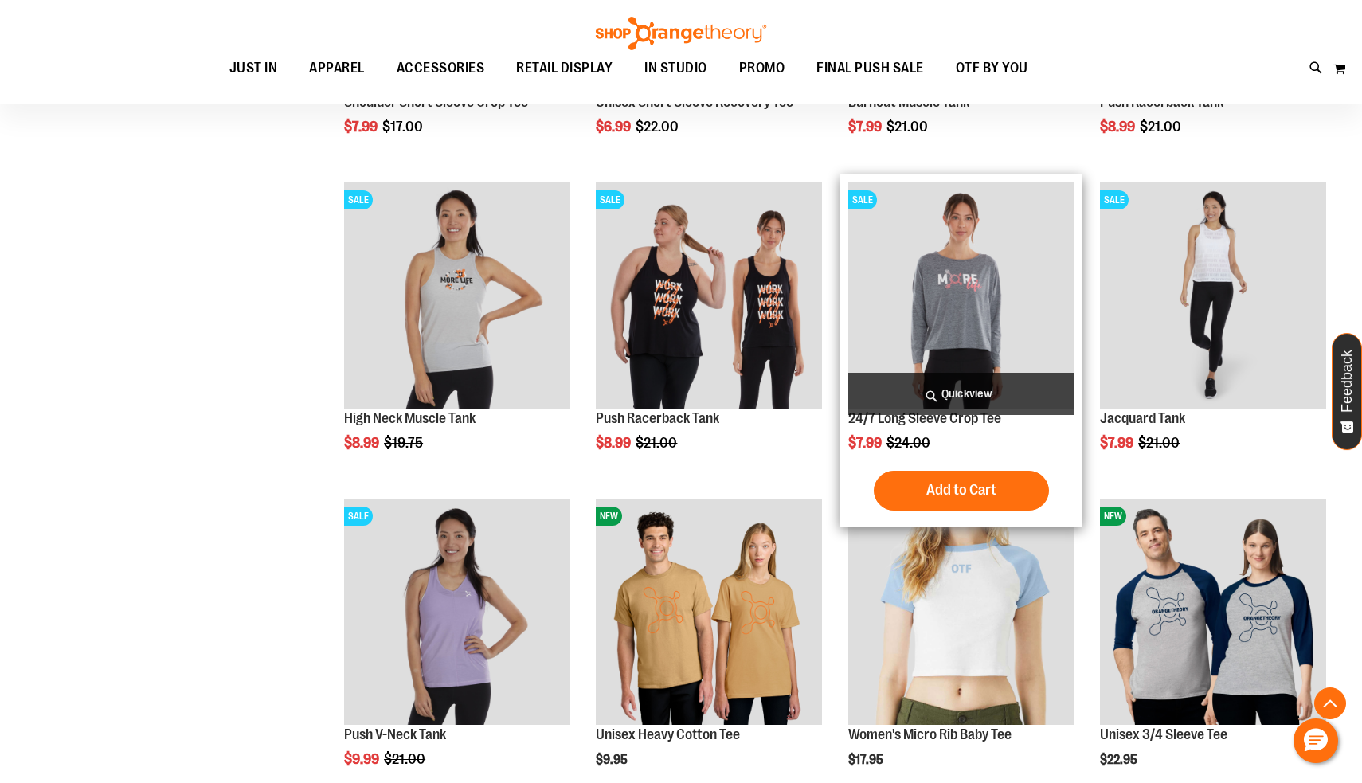
scroll to position [1097, 0]
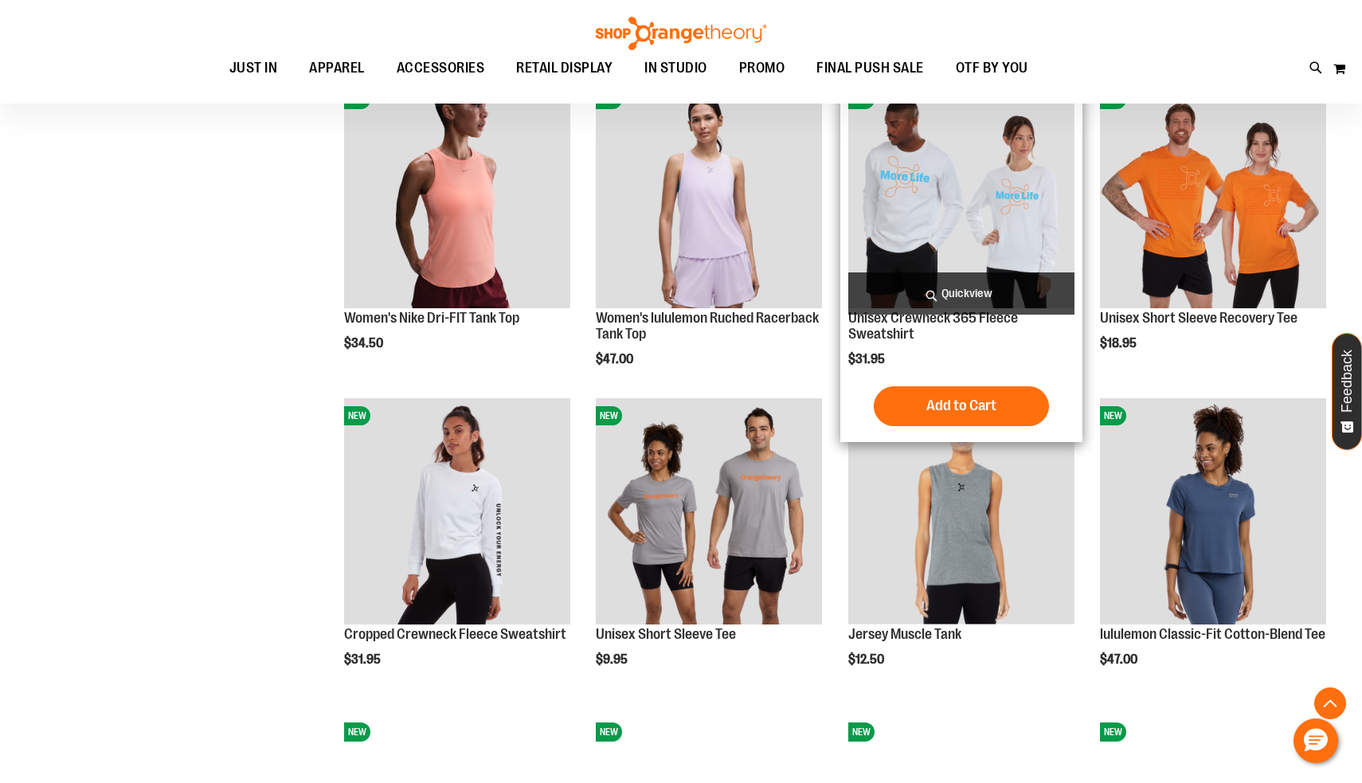
scroll to position [1827, 0]
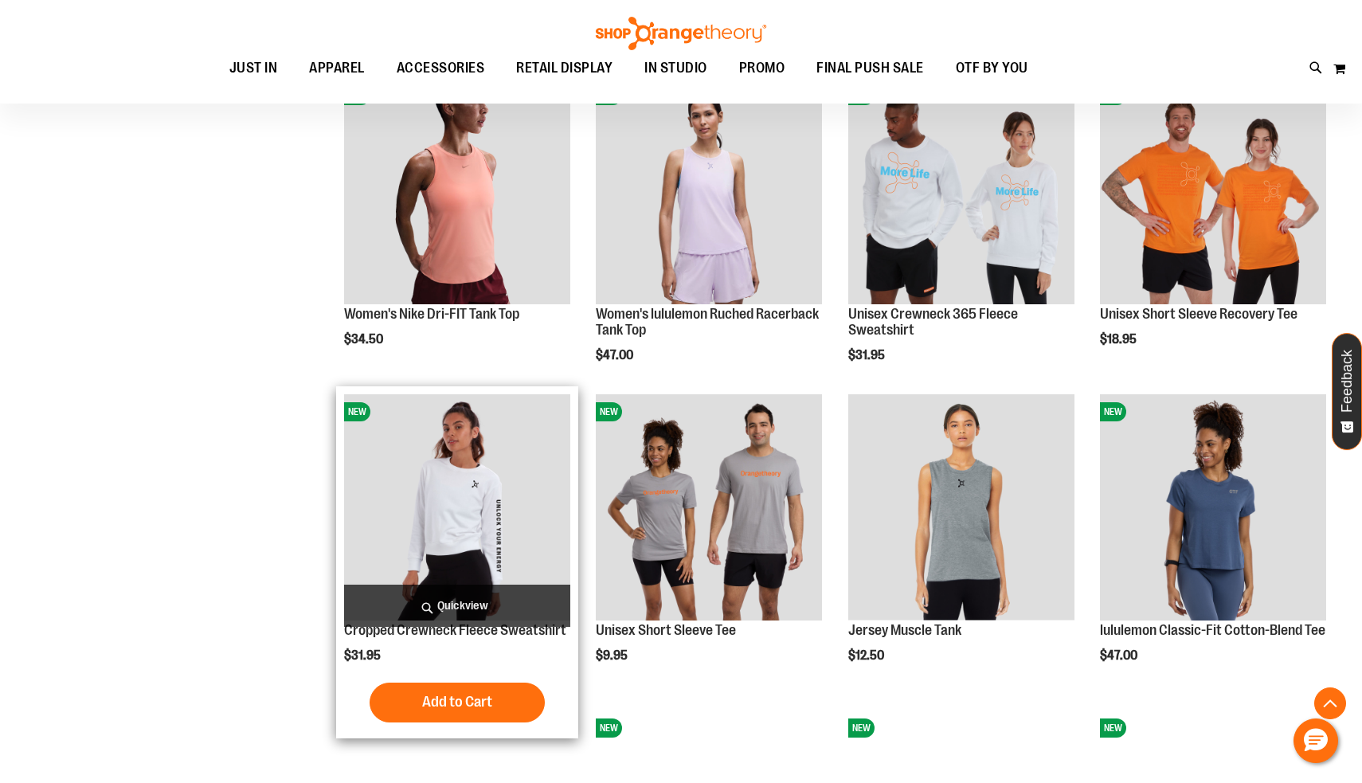
click at [478, 507] on img "product" at bounding box center [457, 507] width 226 height 226
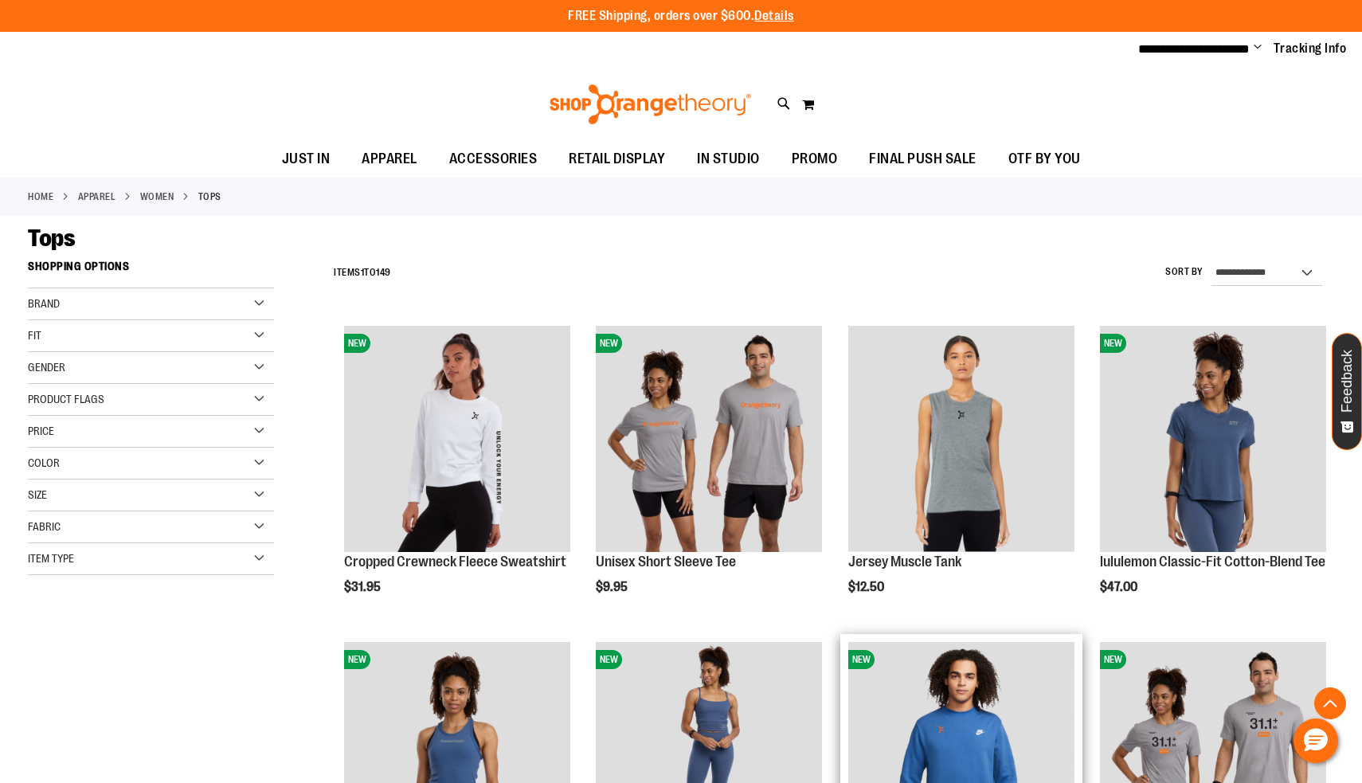
scroll to position [357, 0]
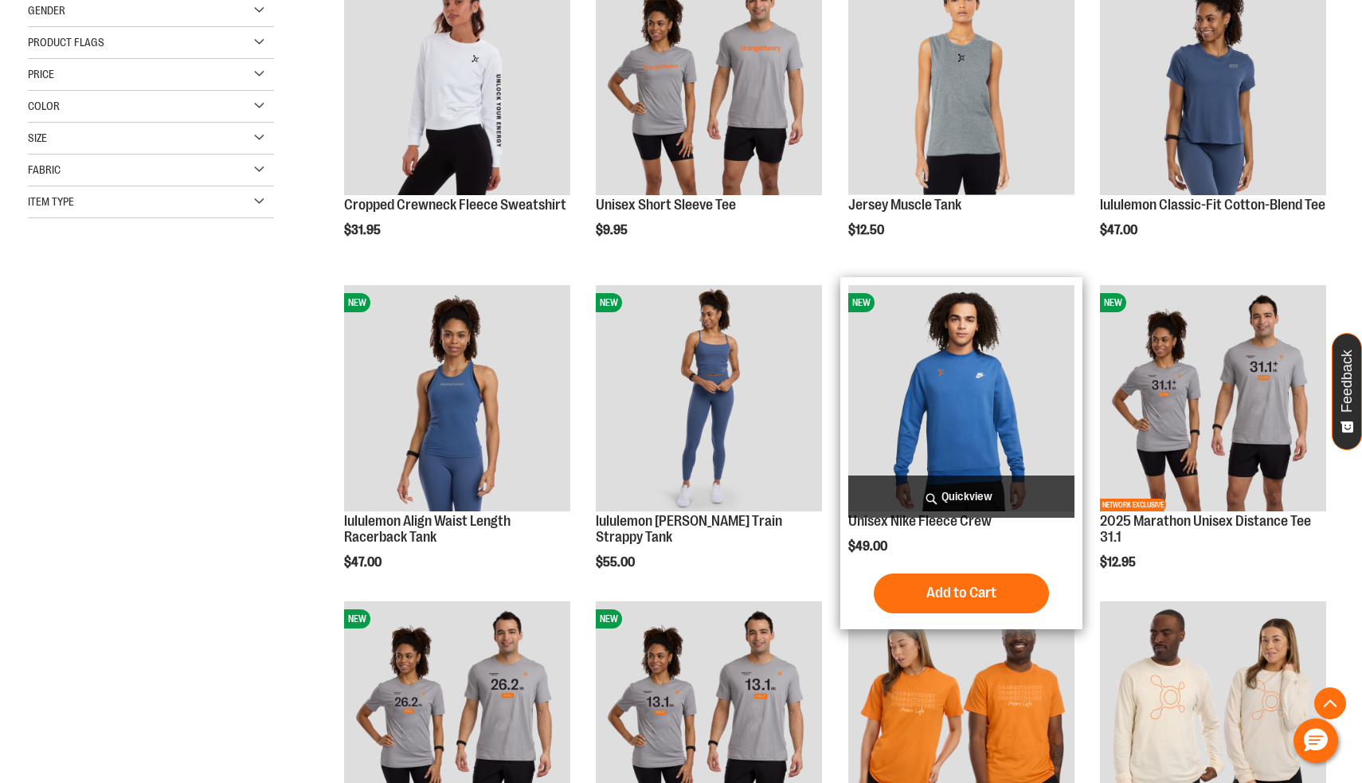
click at [946, 382] on img "product" at bounding box center [961, 398] width 226 height 226
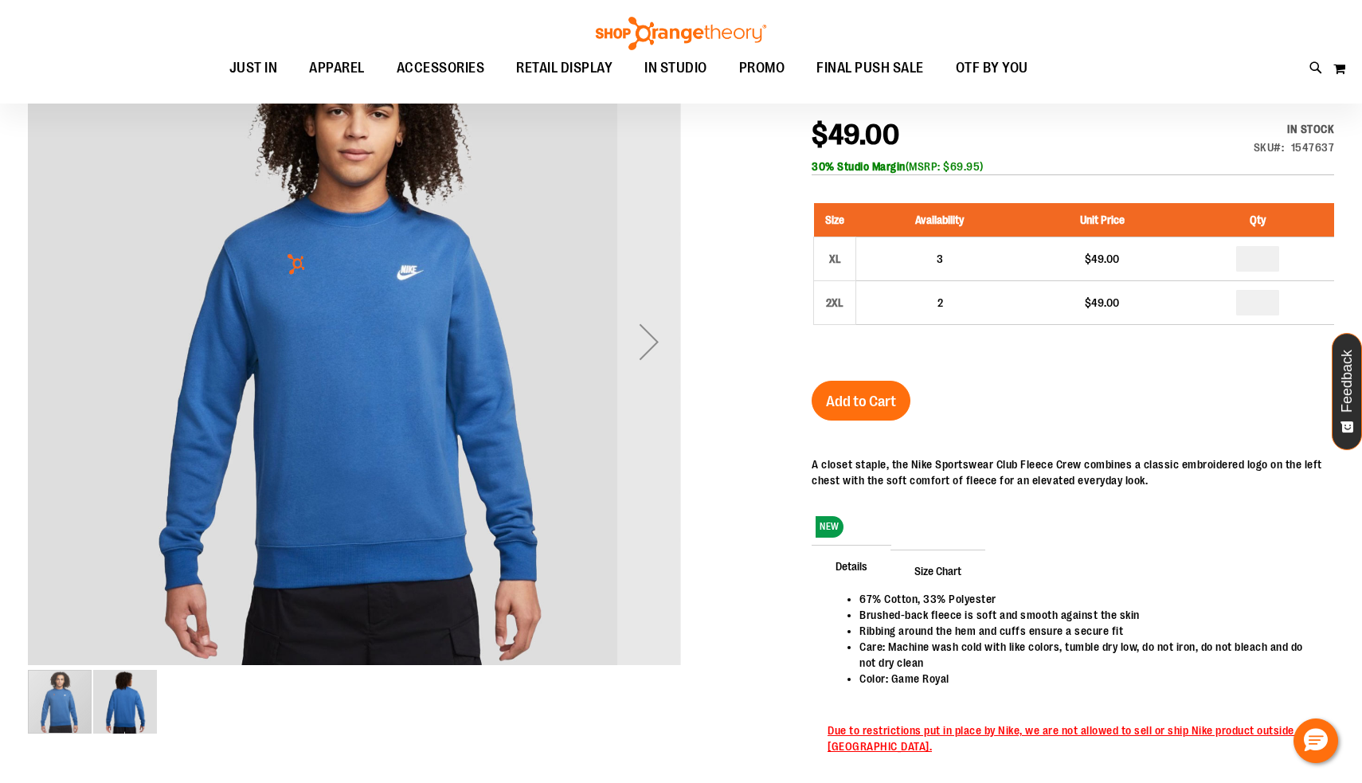
scroll to position [34, 0]
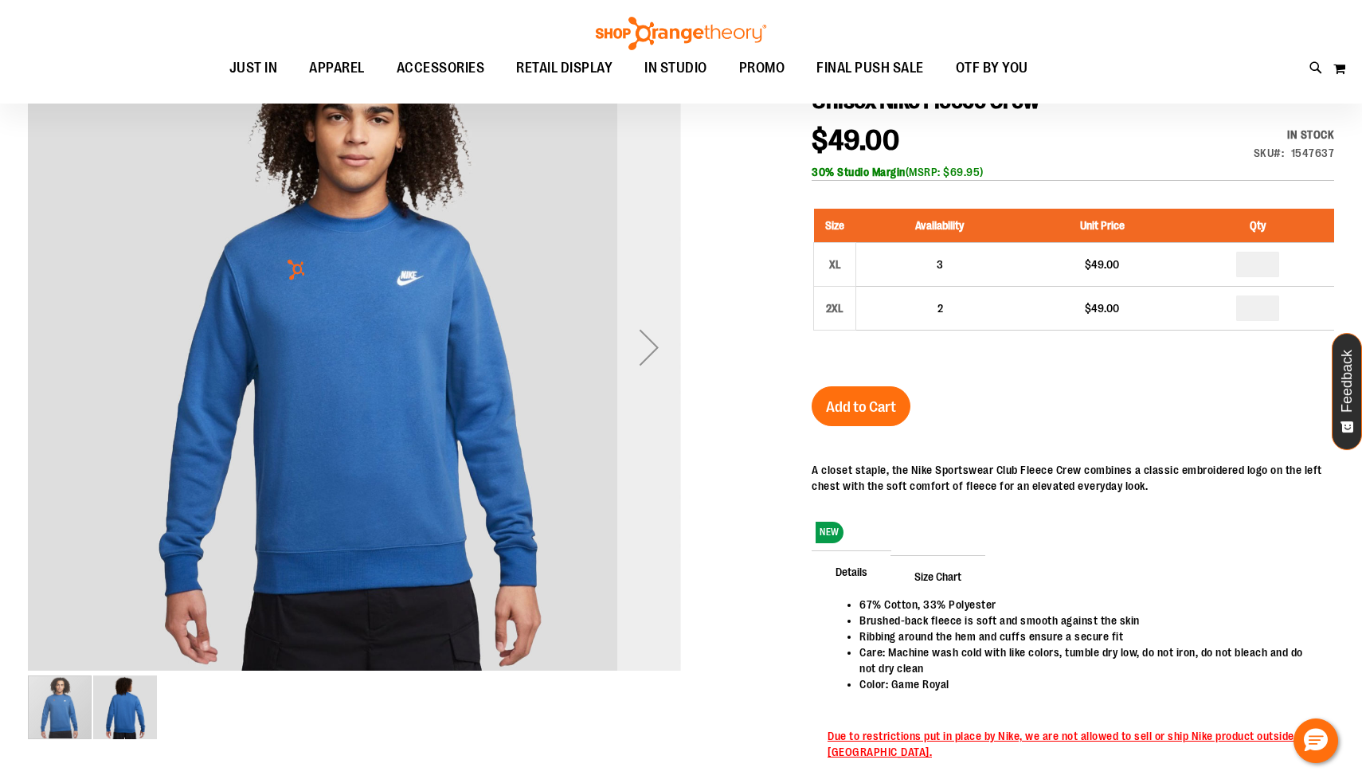
click at [668, 365] on div "Next" at bounding box center [649, 347] width 64 height 64
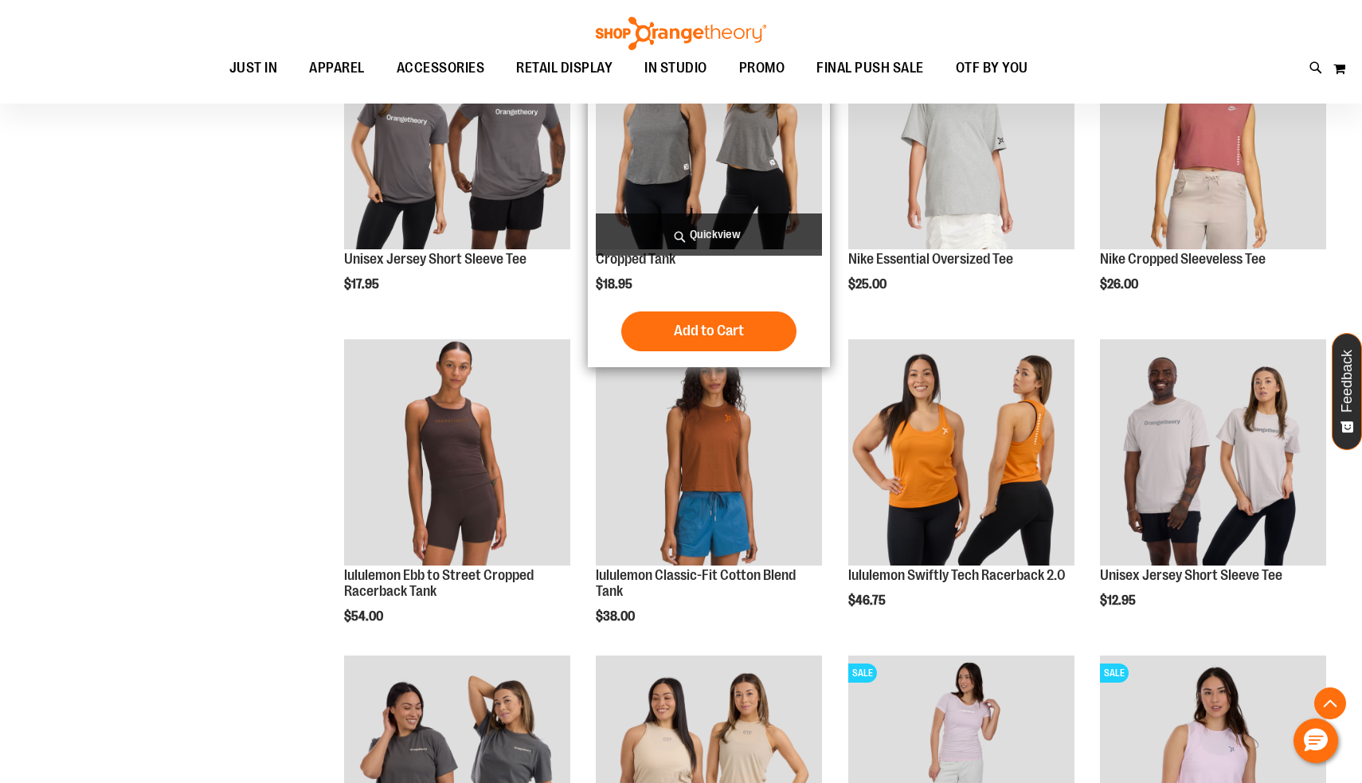
scroll to position [1076, 0]
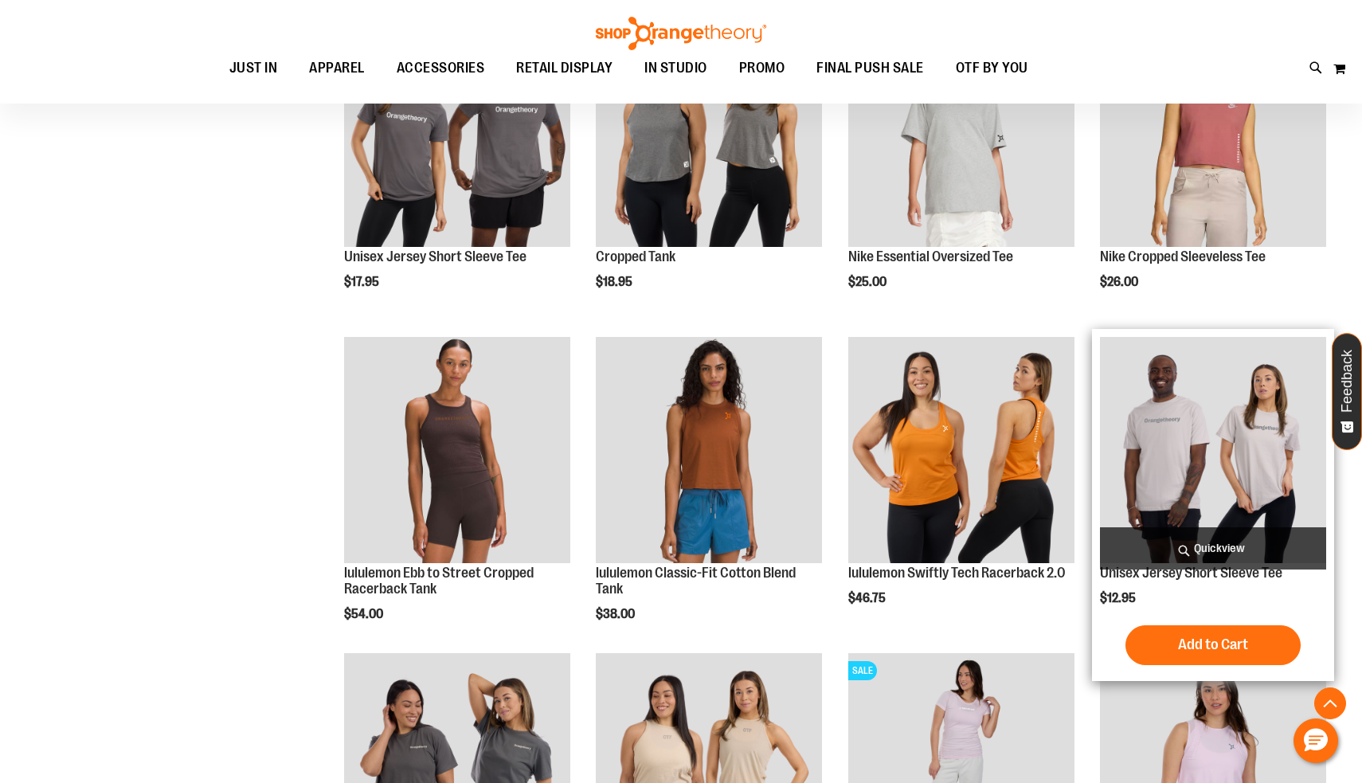
click at [1248, 504] on img "product" at bounding box center [1213, 450] width 226 height 226
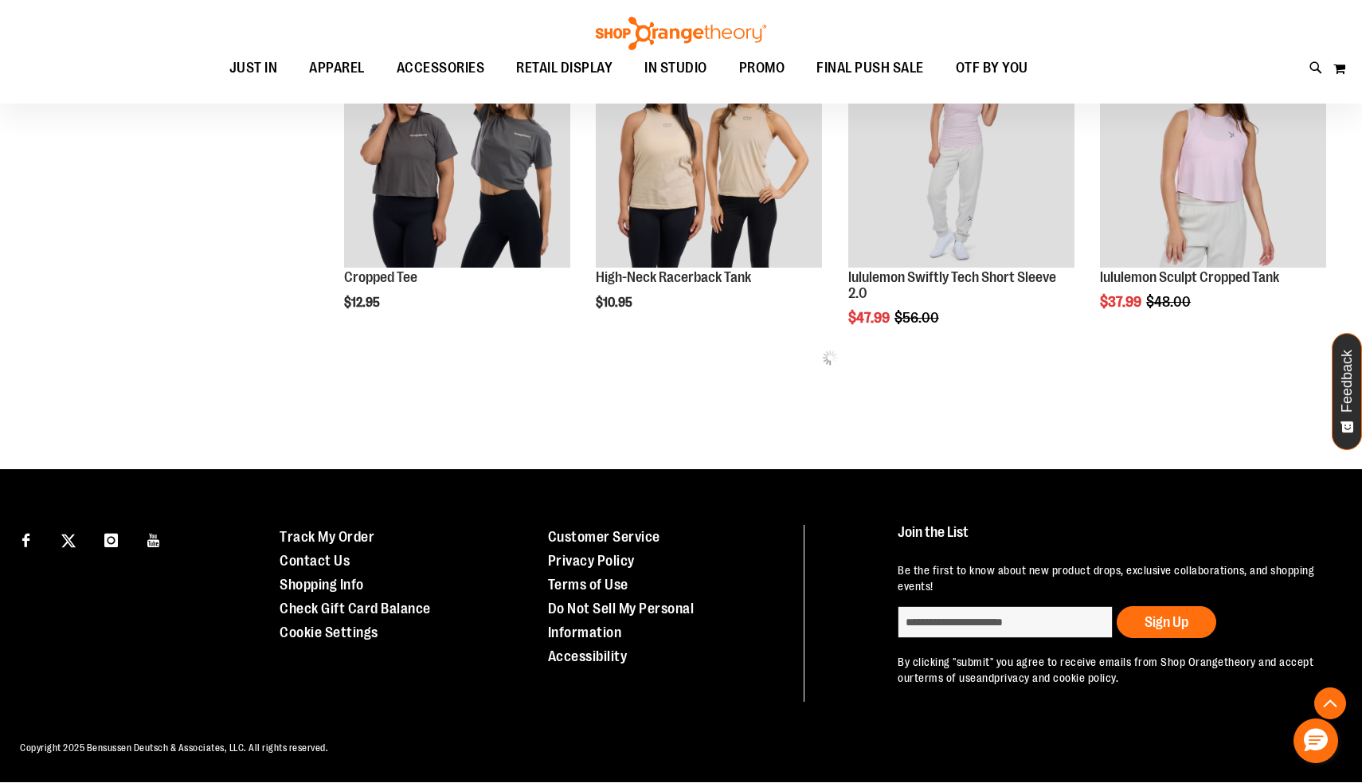
scroll to position [923, 0]
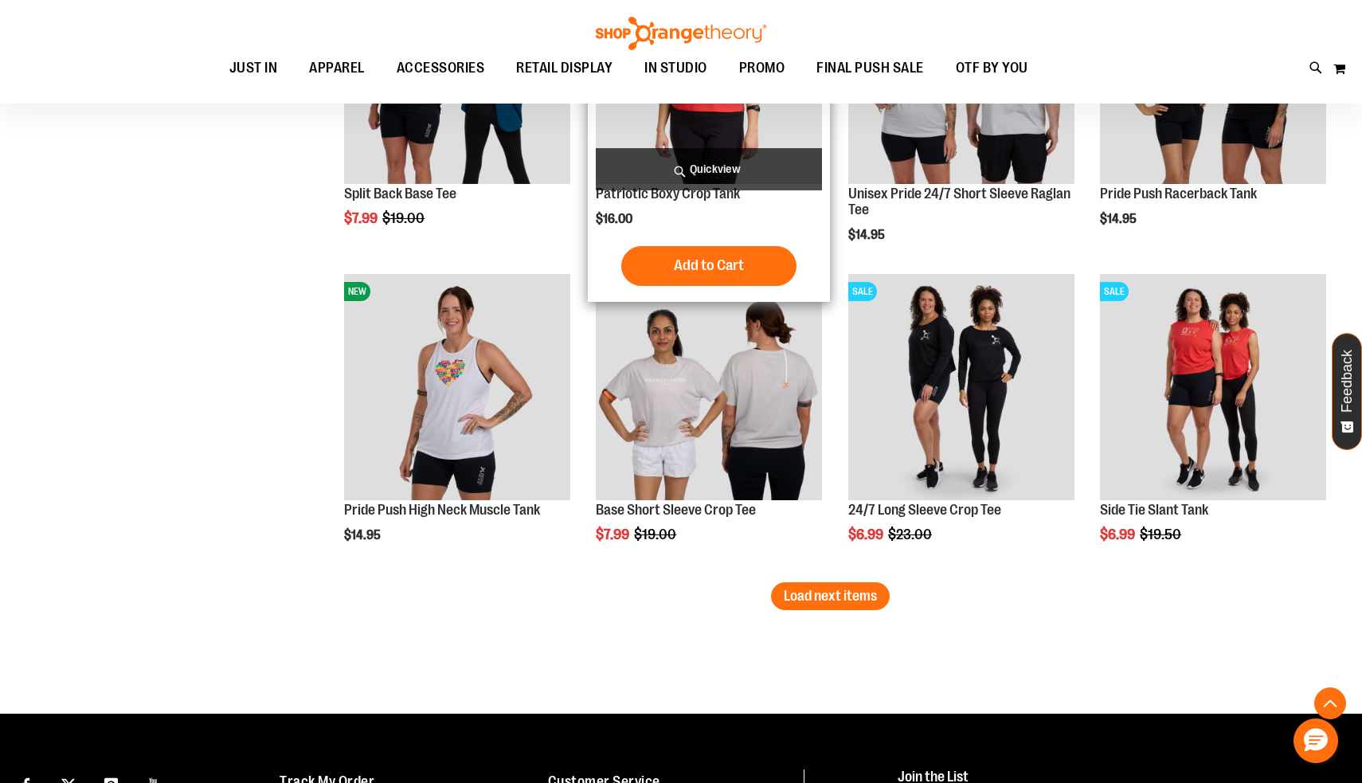
scroll to position [2405, 0]
